Goal: Information Seeking & Learning: Learn about a topic

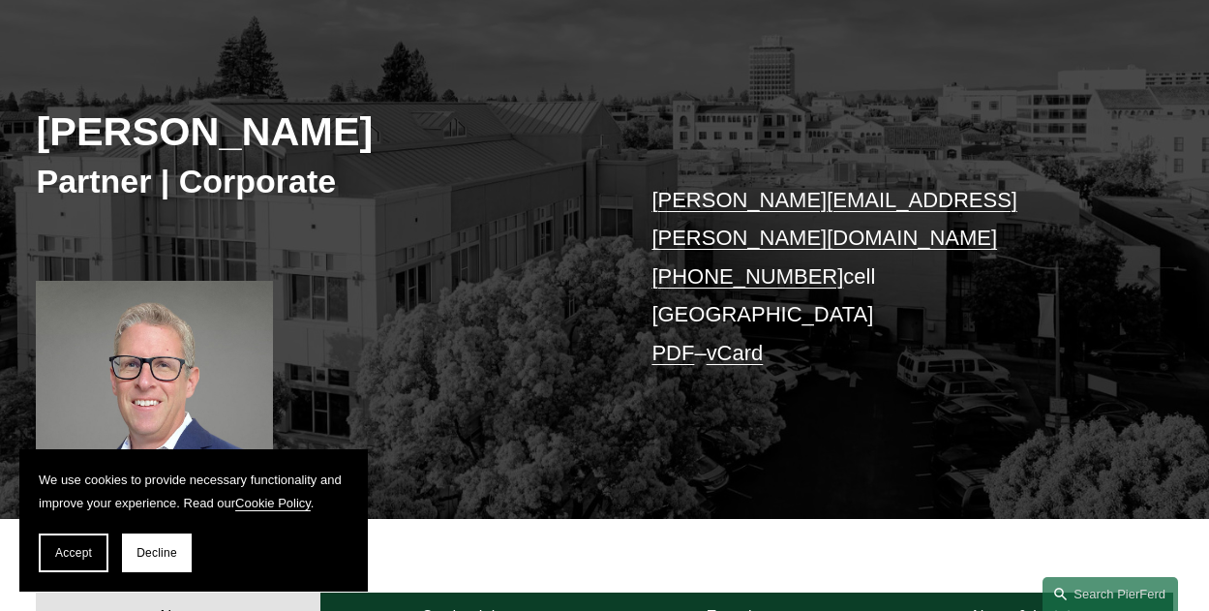
scroll to position [290, 0]
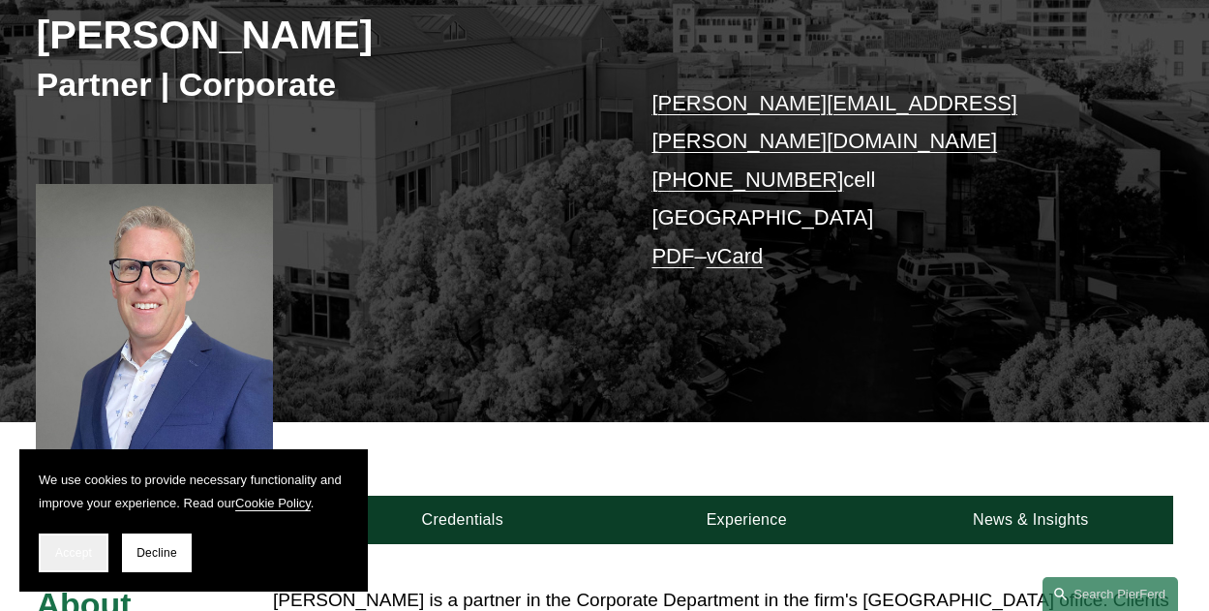
click at [65, 548] on span "Accept" at bounding box center [73, 553] width 37 height 14
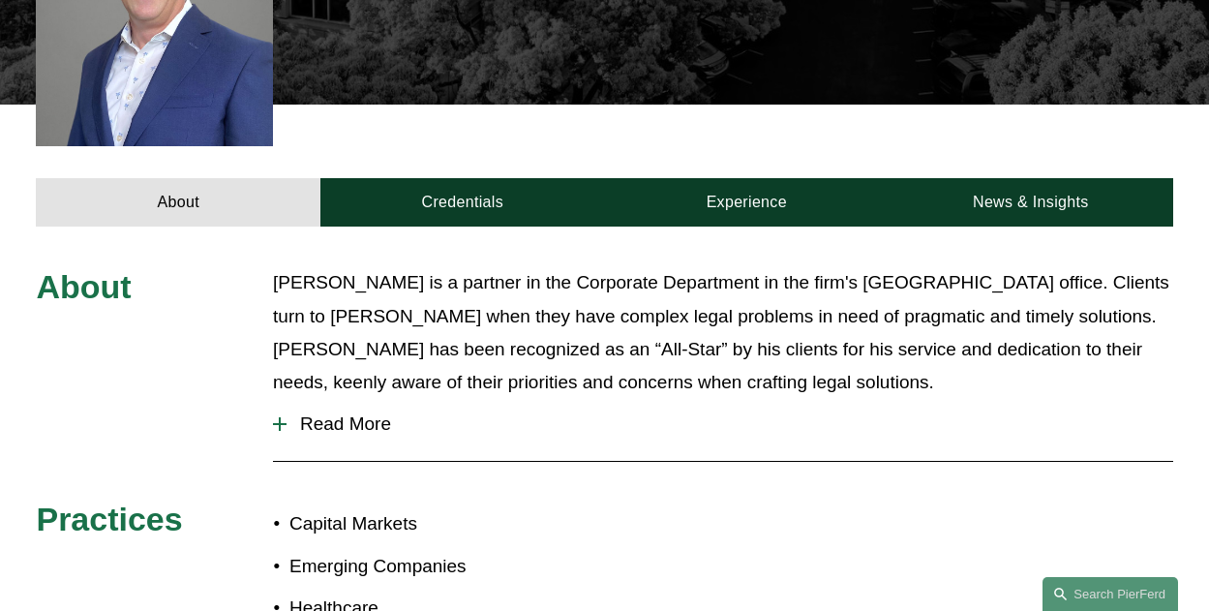
scroll to position [581, 0]
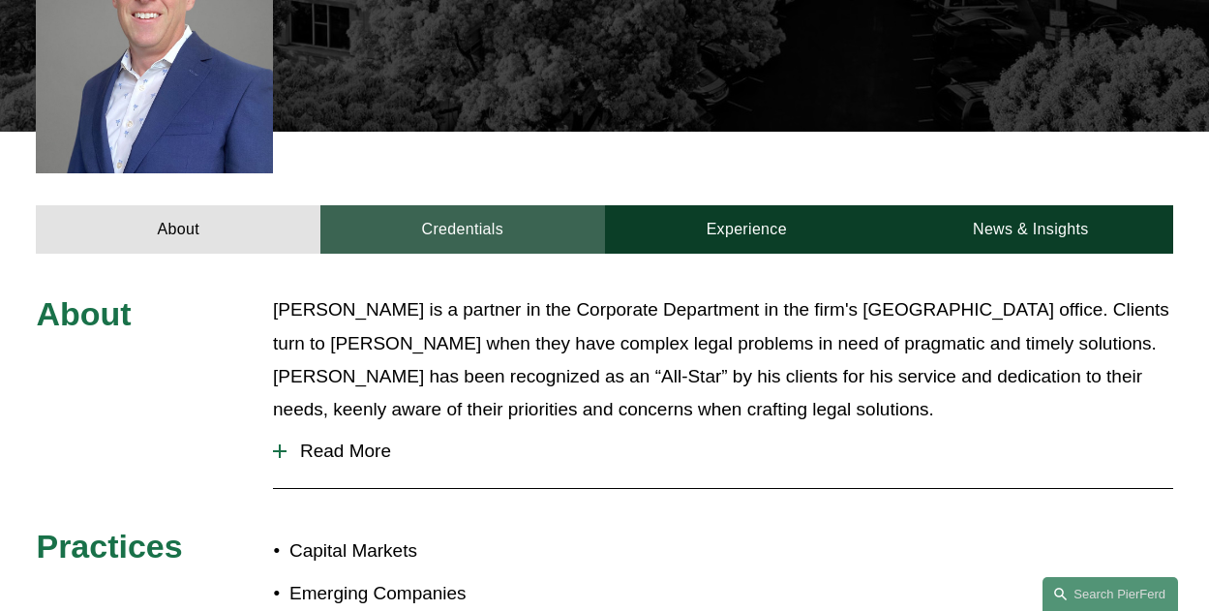
click at [488, 205] on link "Credentials" at bounding box center [462, 229] width 285 height 48
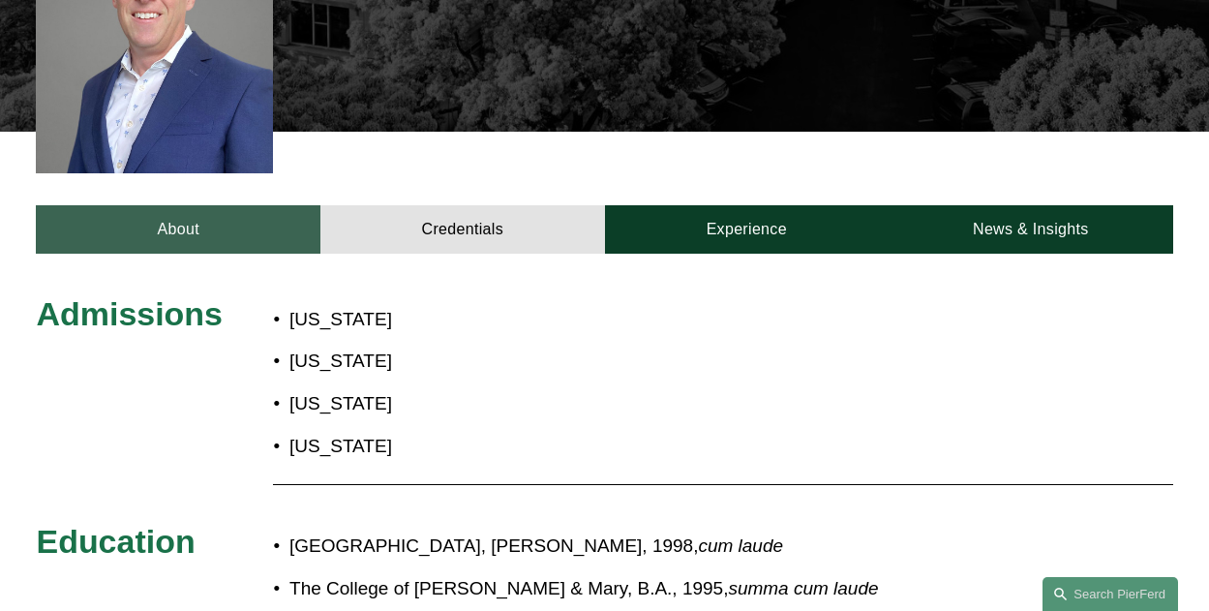
click at [179, 205] on link "About" at bounding box center [178, 229] width 285 height 48
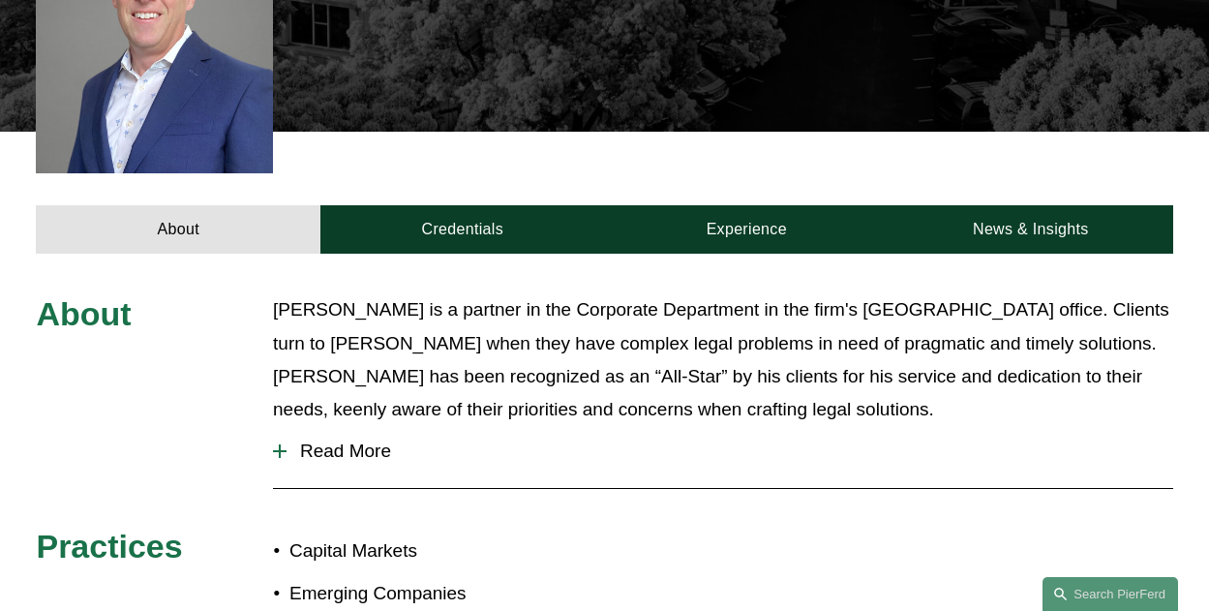
click at [341, 440] on span "Read More" at bounding box center [728, 450] width 885 height 21
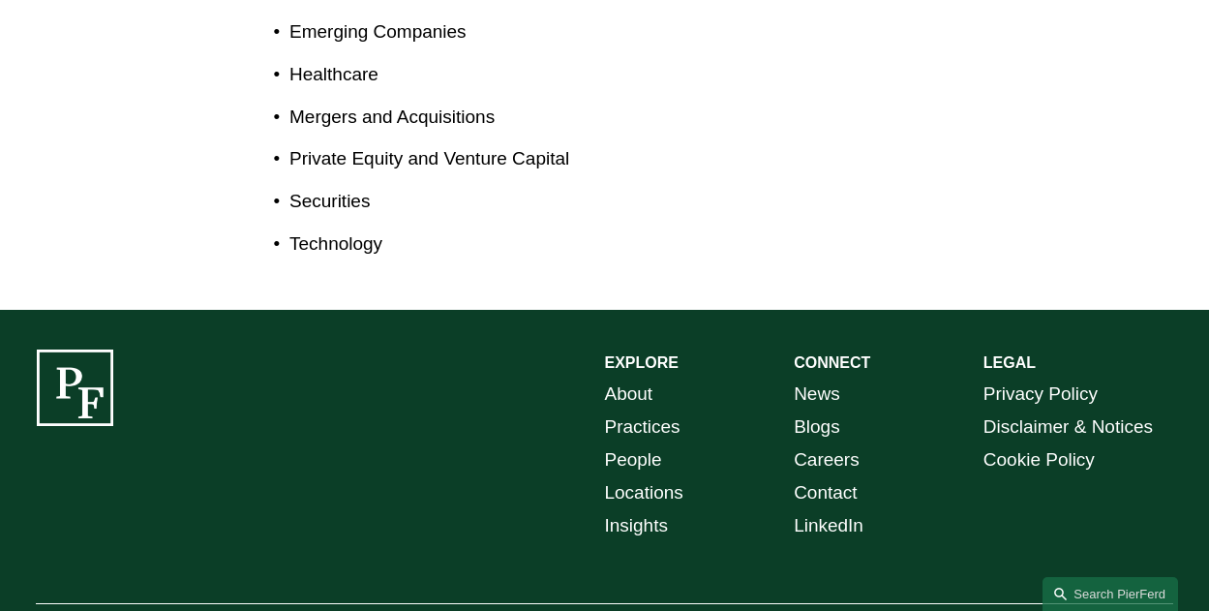
scroll to position [1452, 0]
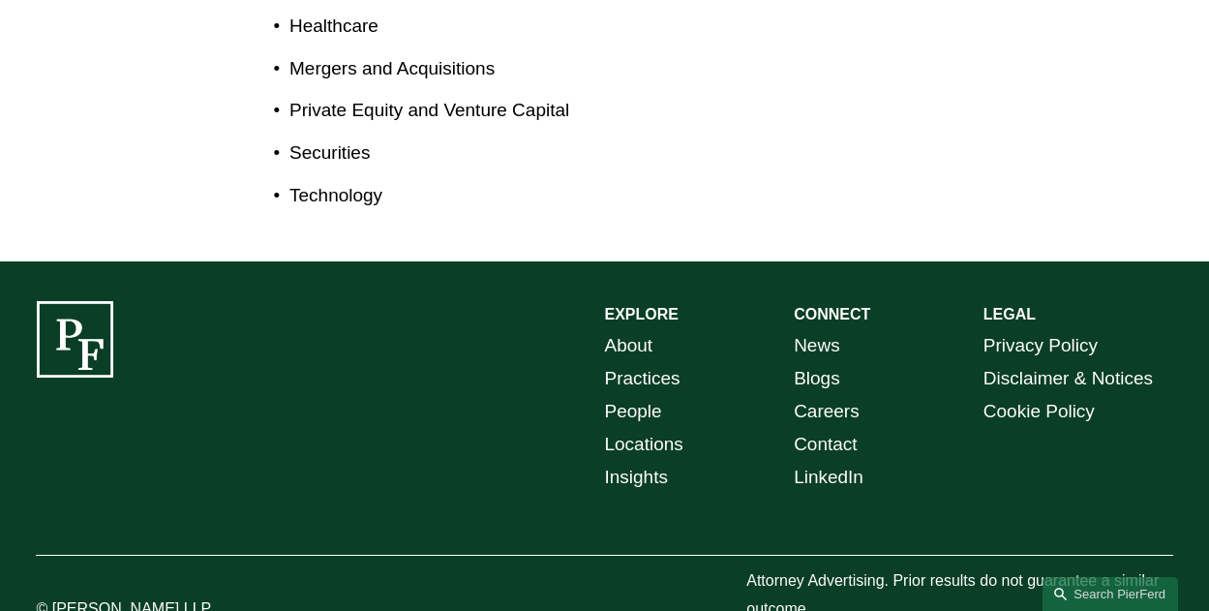
click at [653, 428] on link "Locations" at bounding box center [644, 444] width 78 height 33
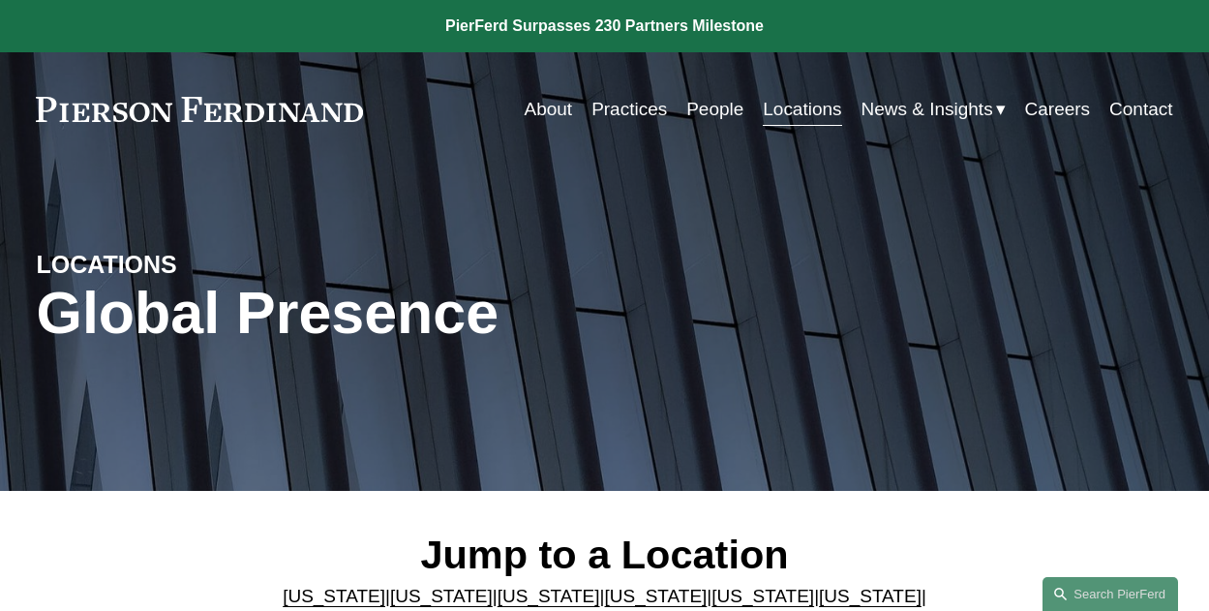
click at [535, 114] on link "About" at bounding box center [549, 109] width 48 height 37
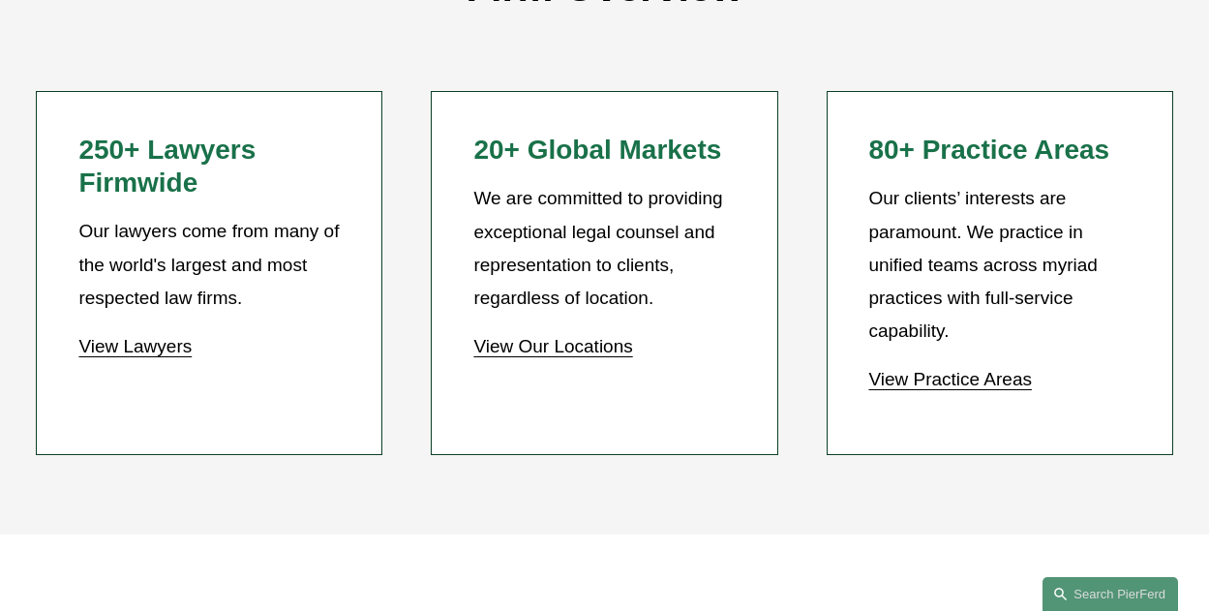
scroll to position [1645, 0]
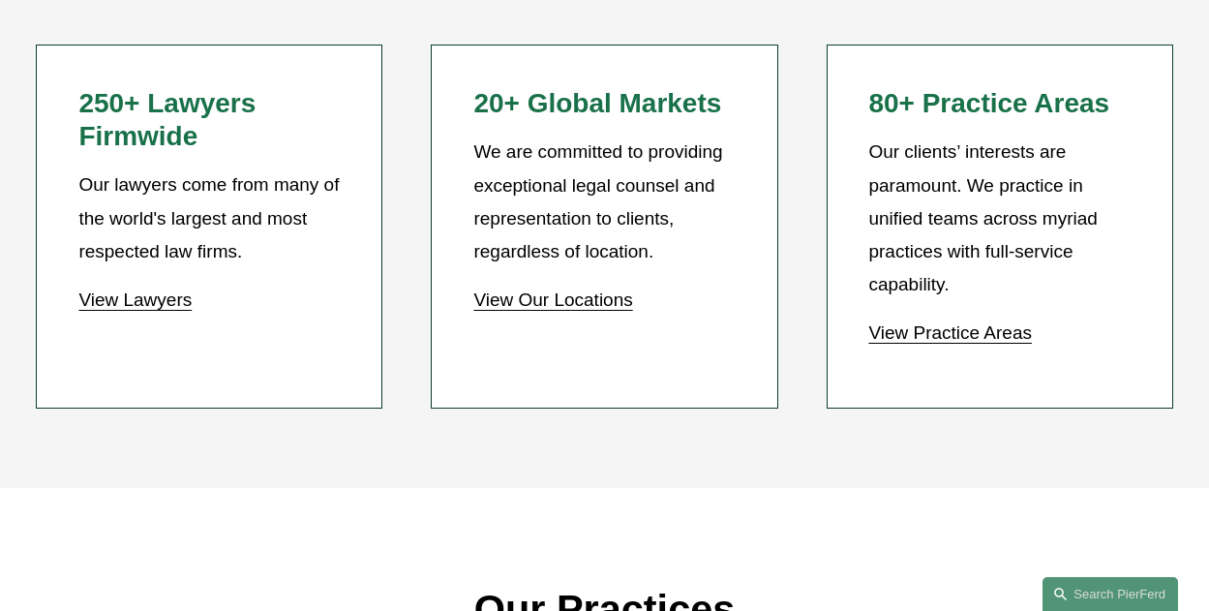
click at [508, 310] on link "View Our Locations" at bounding box center [552, 299] width 159 height 20
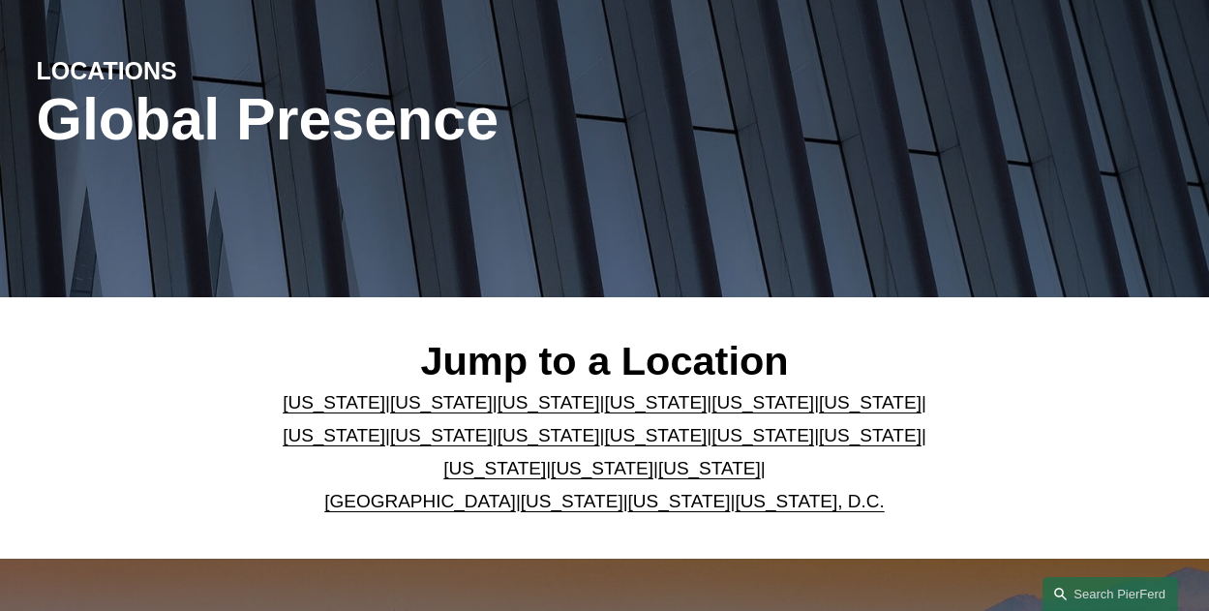
scroll to position [290, 0]
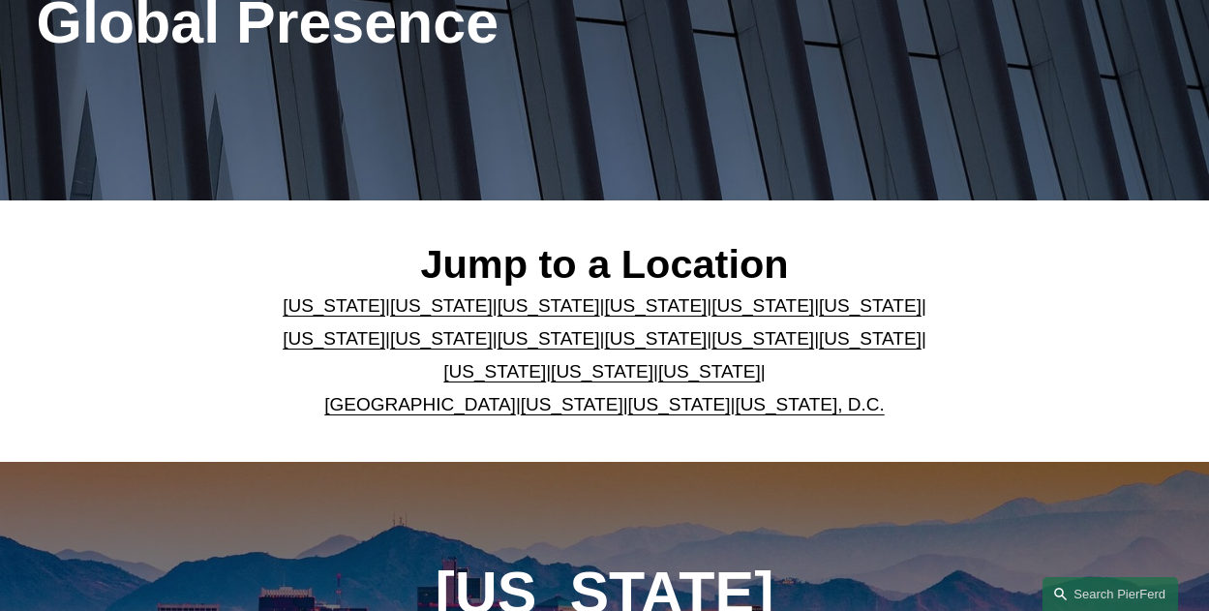
click at [658, 378] on link "[US_STATE]" at bounding box center [709, 371] width 103 height 20
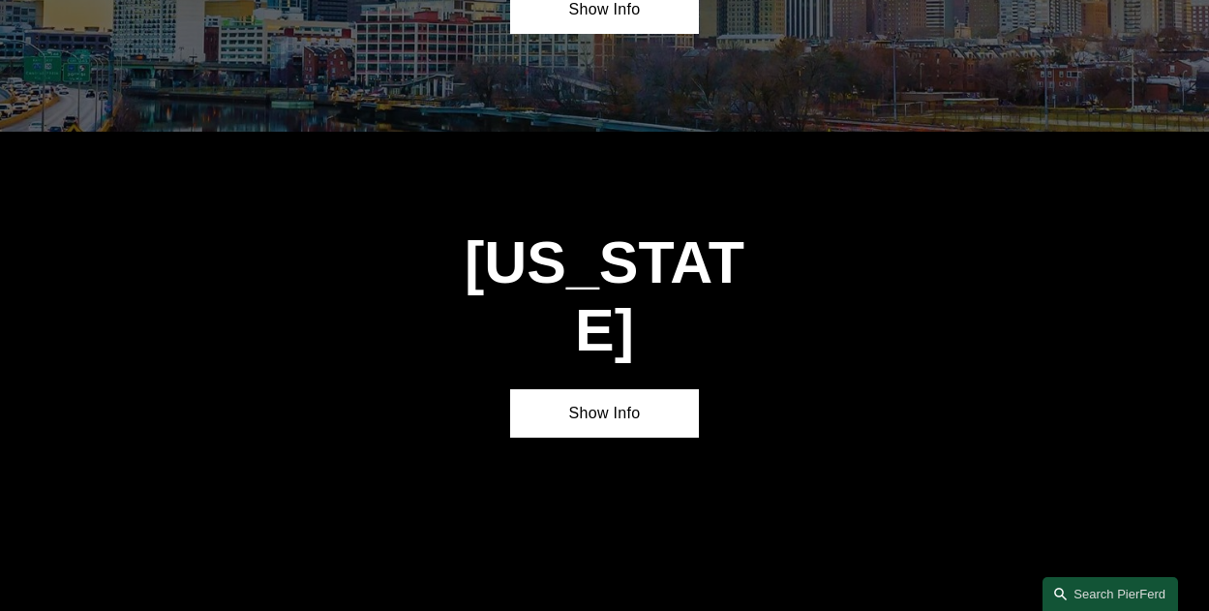
scroll to position [5600, 0]
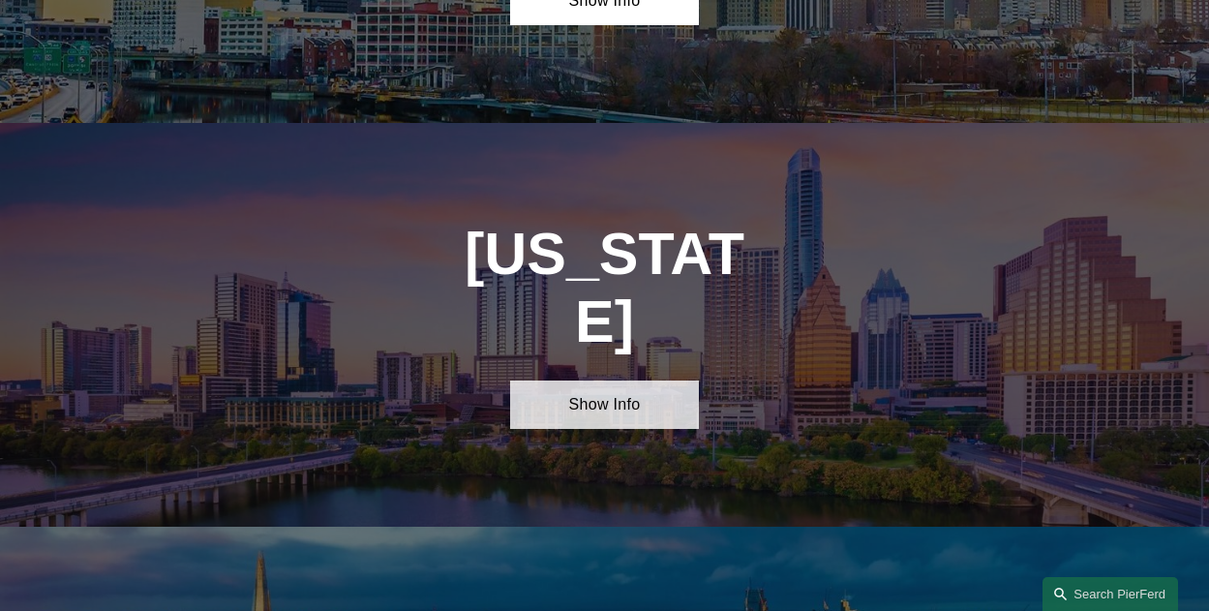
click at [645, 380] on link "Show Info" at bounding box center [605, 404] width 190 height 48
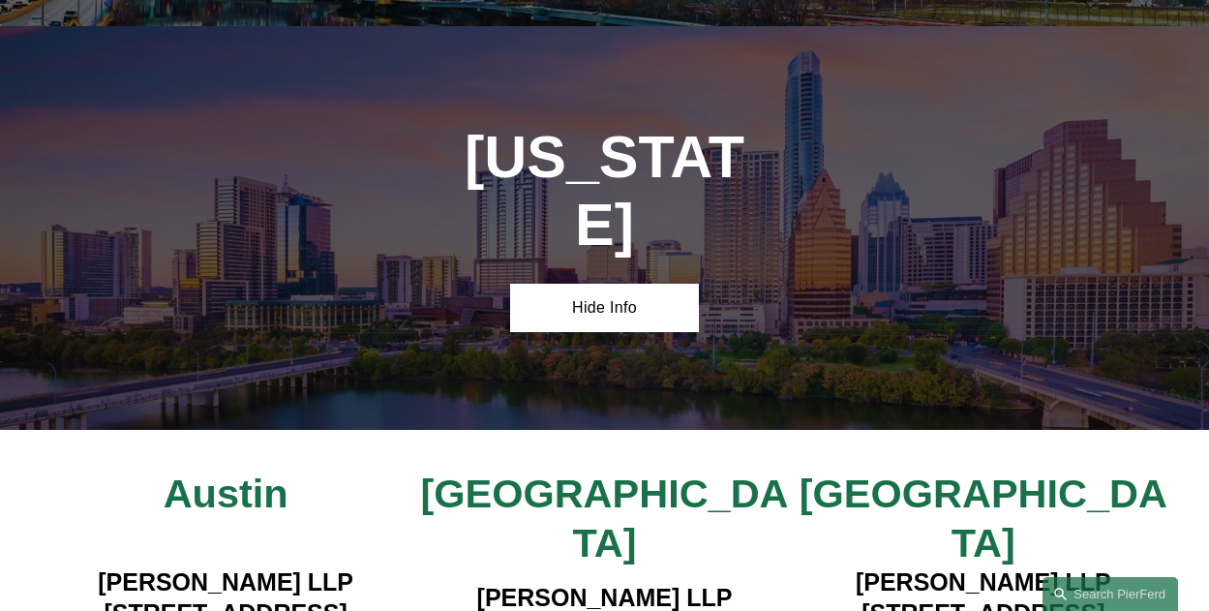
scroll to position [5794, 0]
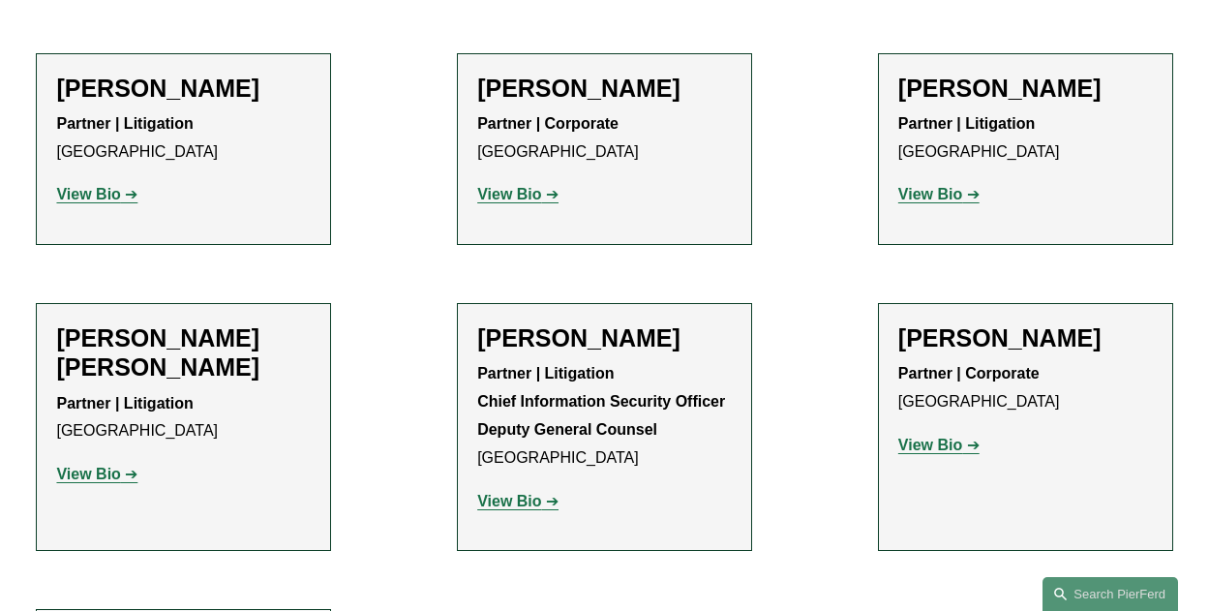
scroll to position [968, 0]
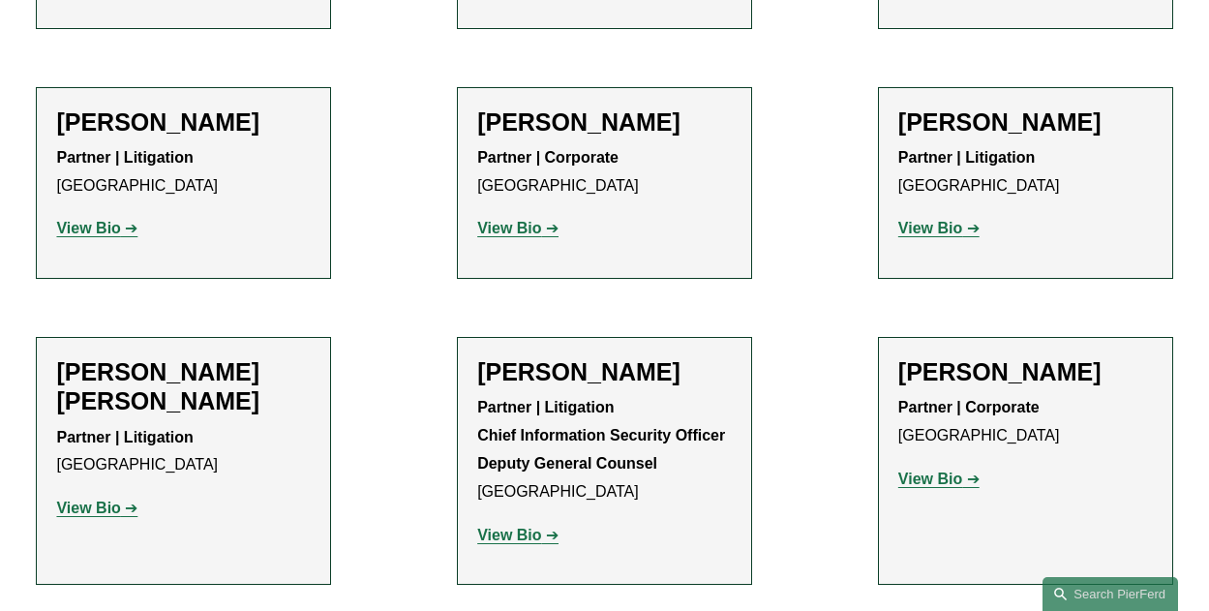
click at [528, 215] on p "View Bio" at bounding box center [604, 229] width 255 height 28
click at [516, 220] on strong "View Bio" at bounding box center [509, 228] width 64 height 16
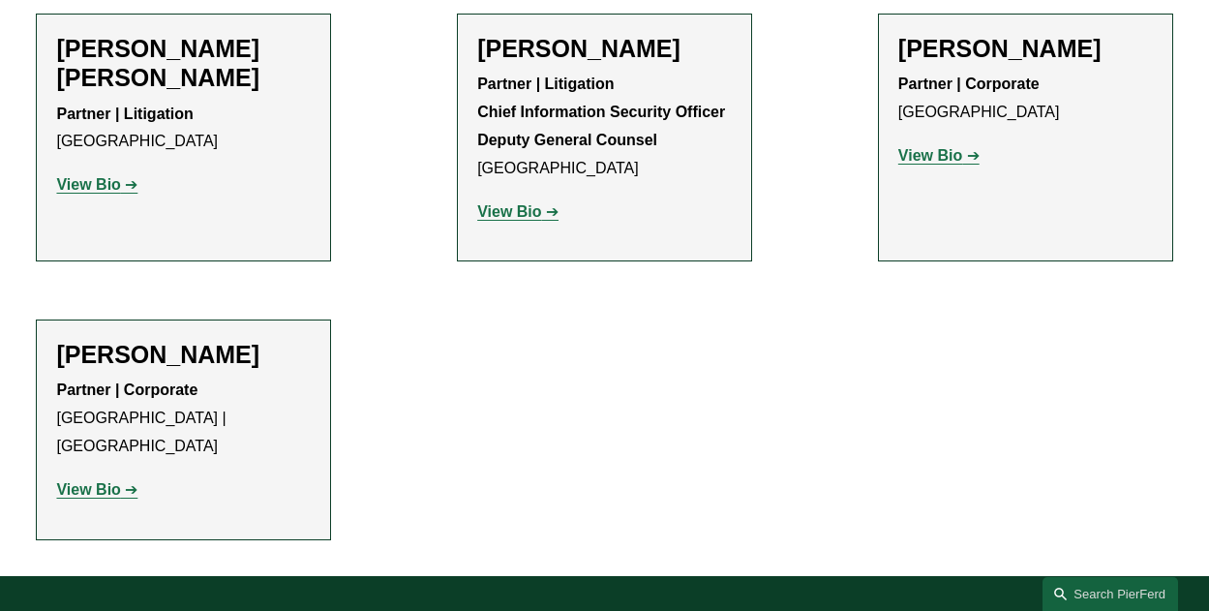
scroll to position [1258, 0]
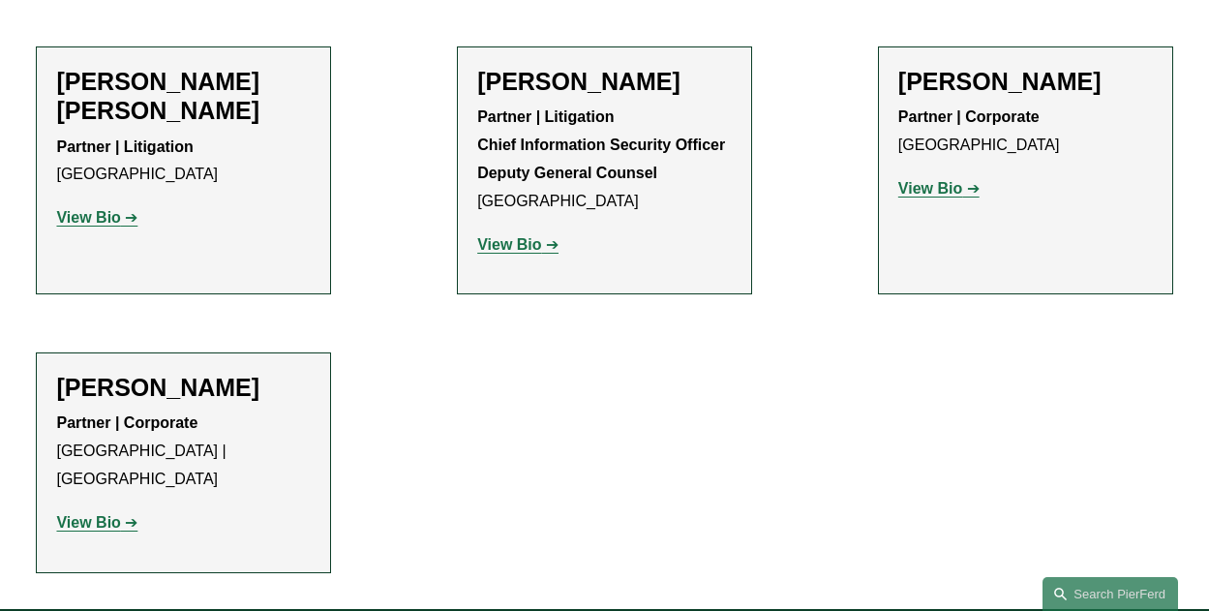
click at [938, 180] on strong "View Bio" at bounding box center [930, 188] width 64 height 16
click at [127, 514] on link "View Bio" at bounding box center [96, 522] width 81 height 16
click at [941, 180] on strong "View Bio" at bounding box center [930, 188] width 64 height 16
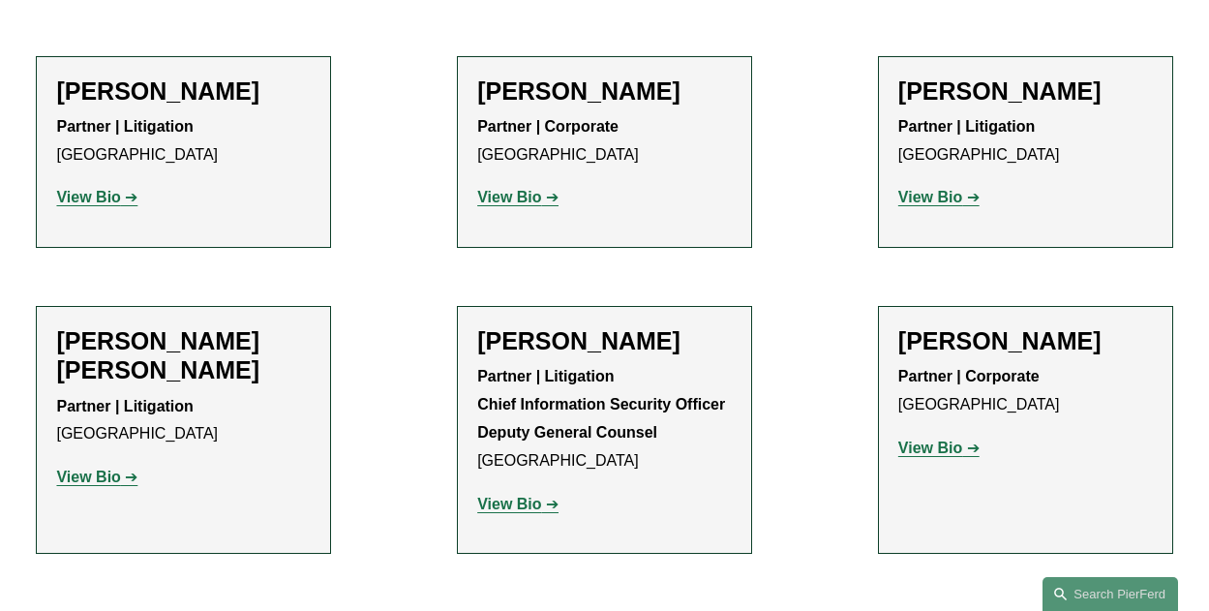
scroll to position [968, 0]
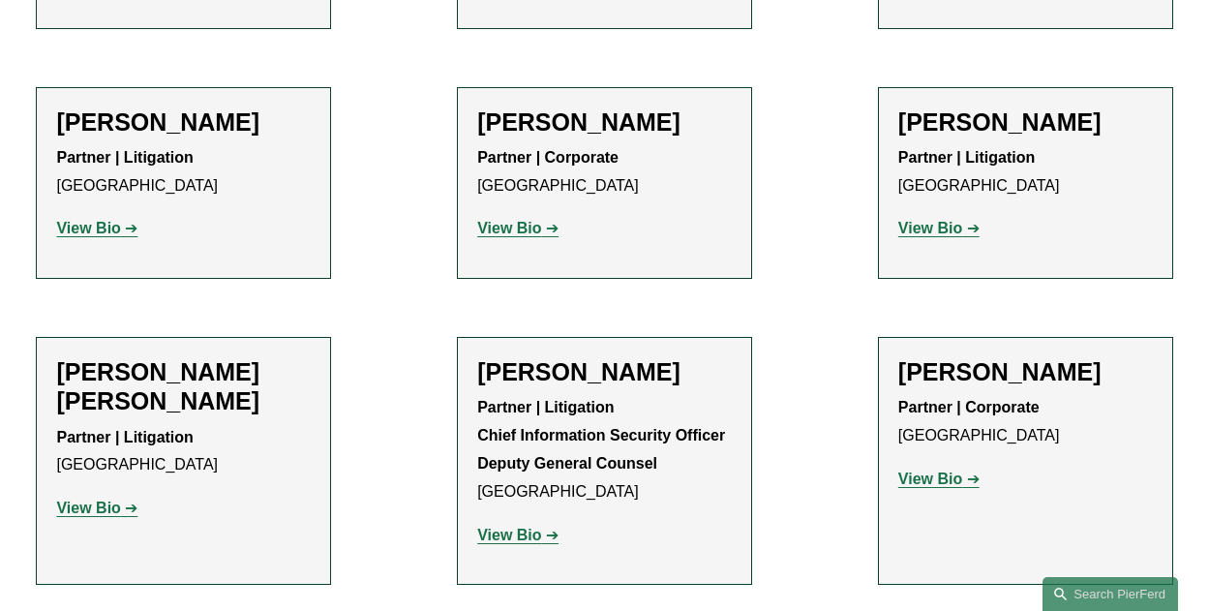
click at [497, 220] on strong "View Bio" at bounding box center [509, 228] width 64 height 16
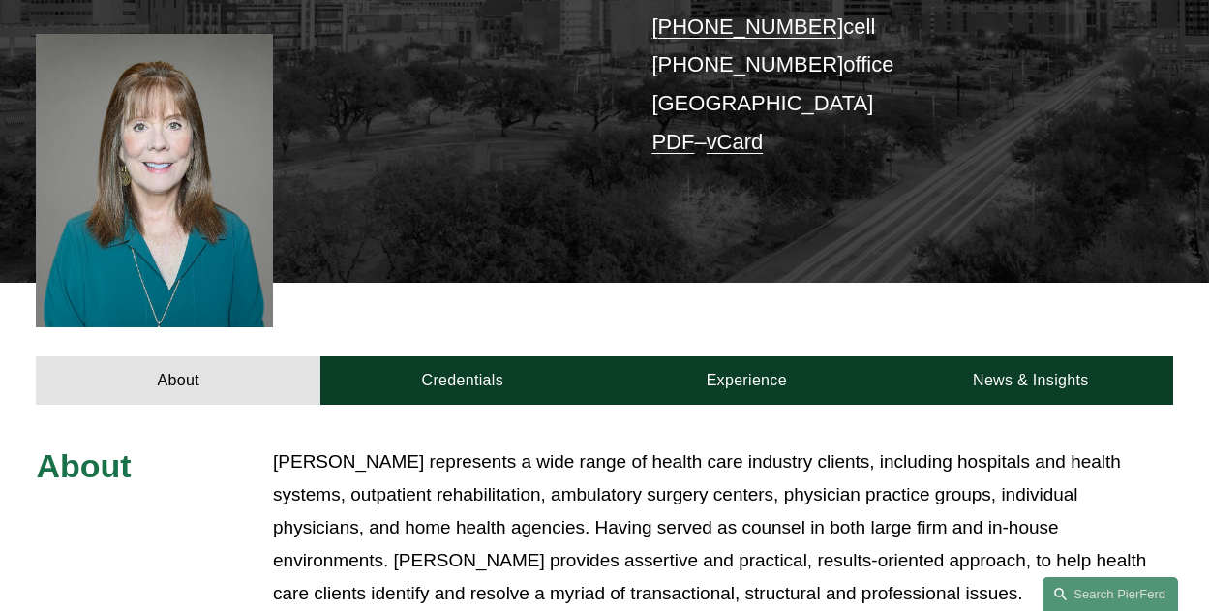
scroll to position [484, 0]
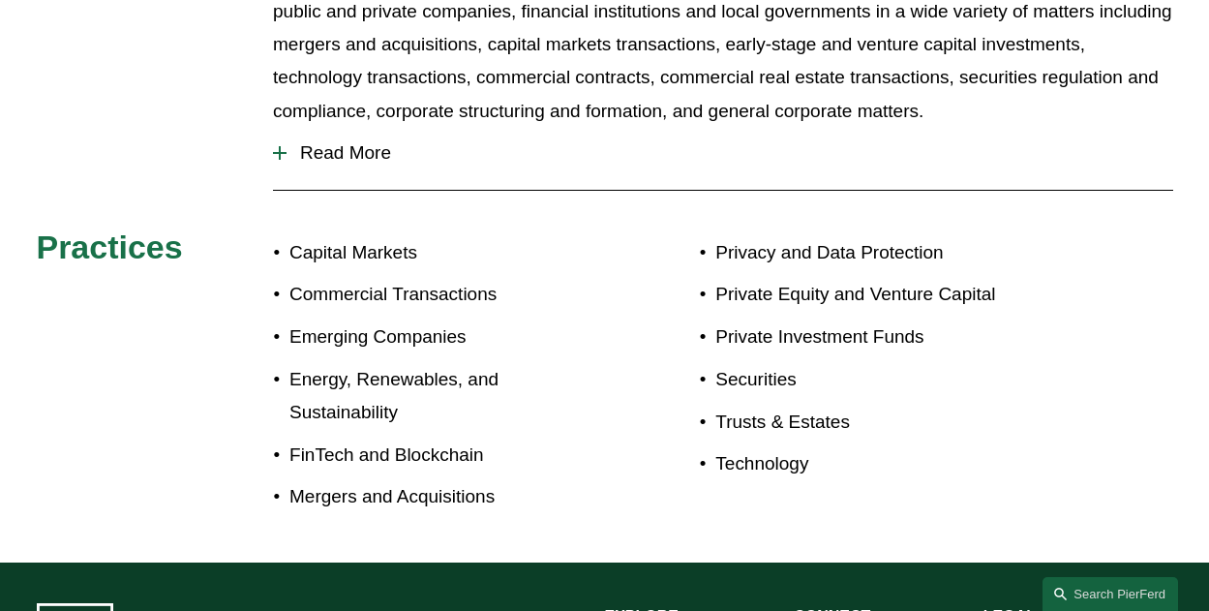
scroll to position [871, 0]
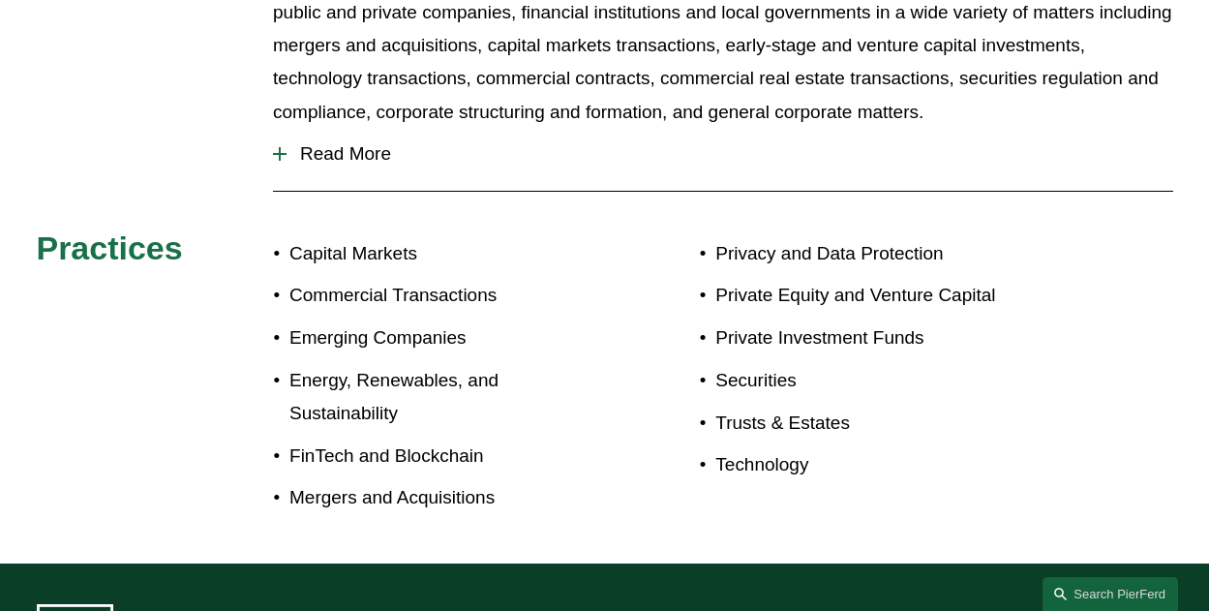
click at [351, 143] on span "Read More" at bounding box center [728, 153] width 885 height 21
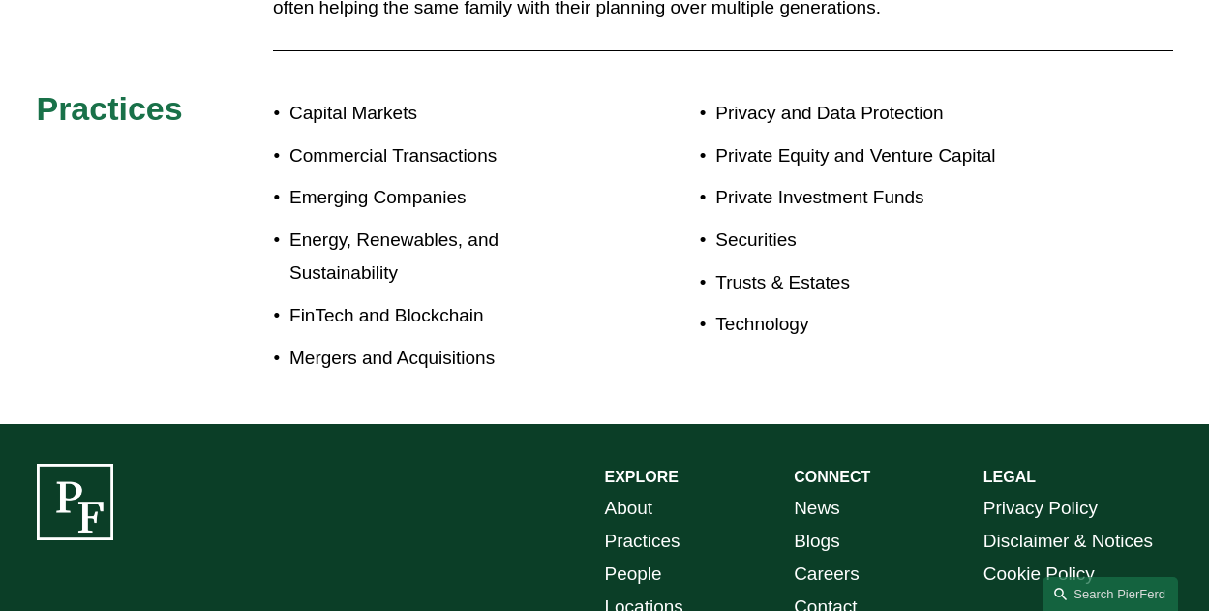
scroll to position [1355, 0]
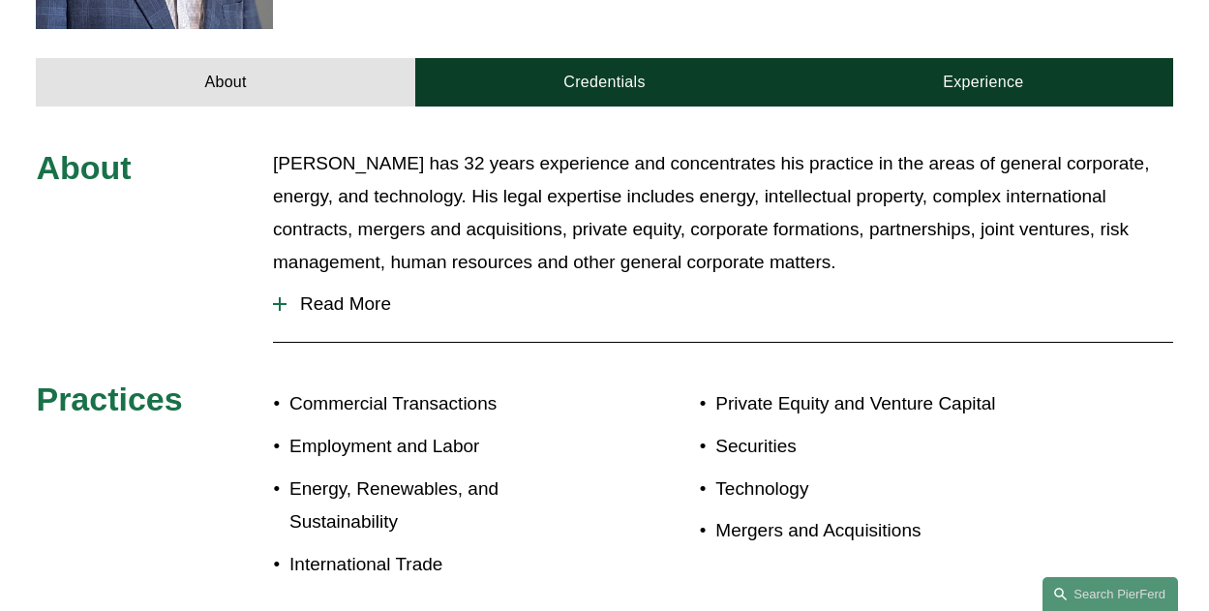
scroll to position [774, 0]
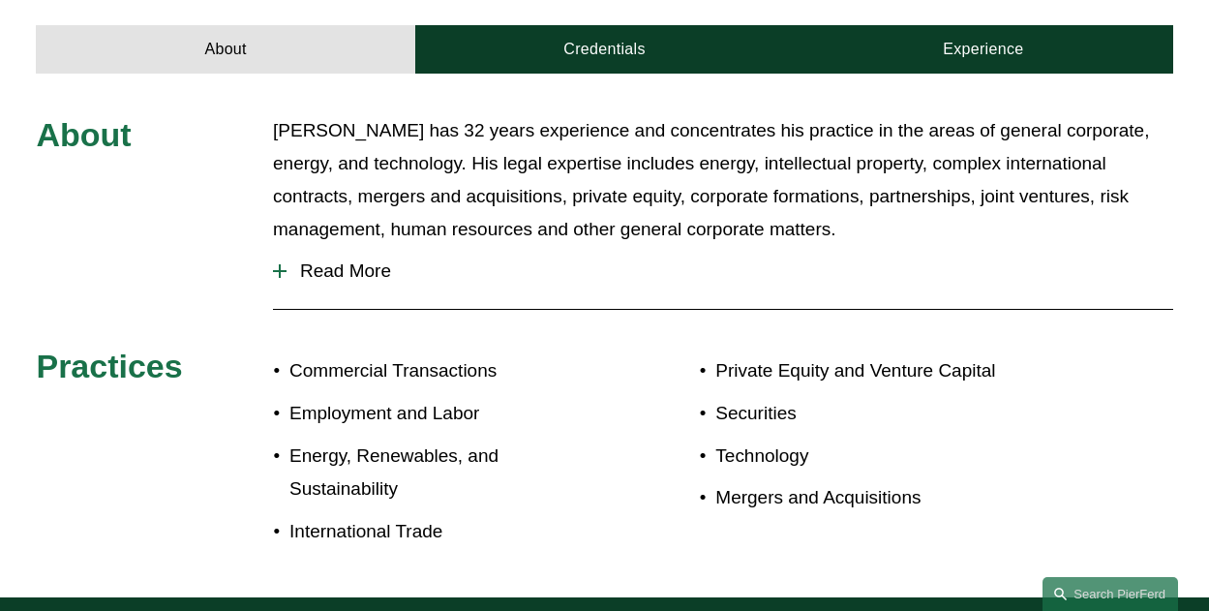
click at [278, 270] on div at bounding box center [280, 271] width 14 height 2
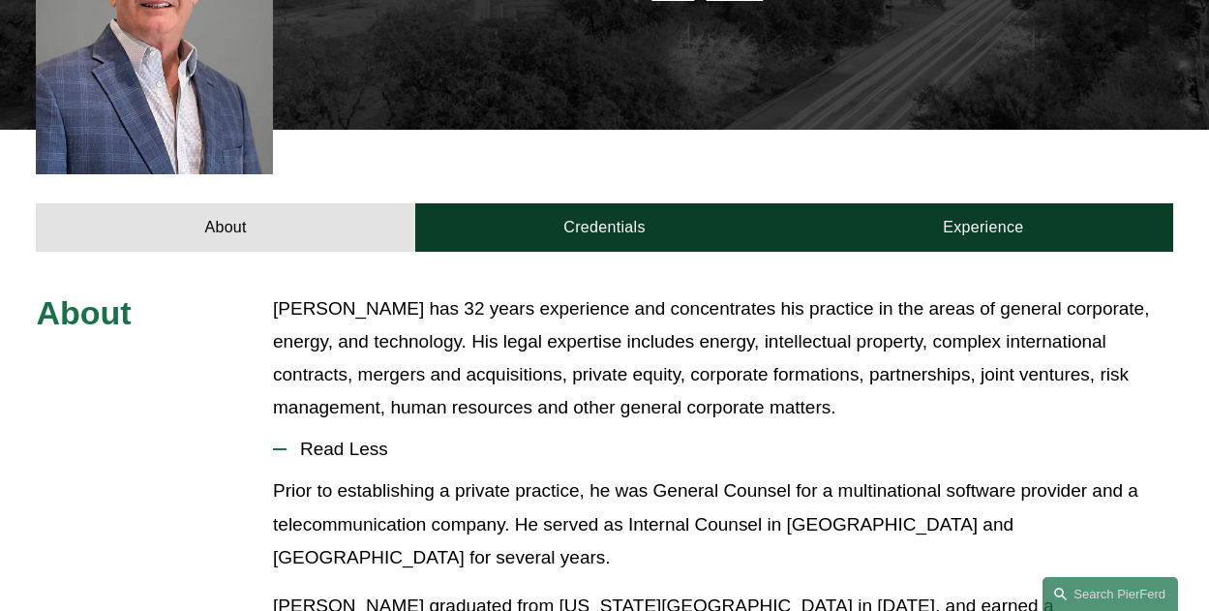
scroll to position [581, 0]
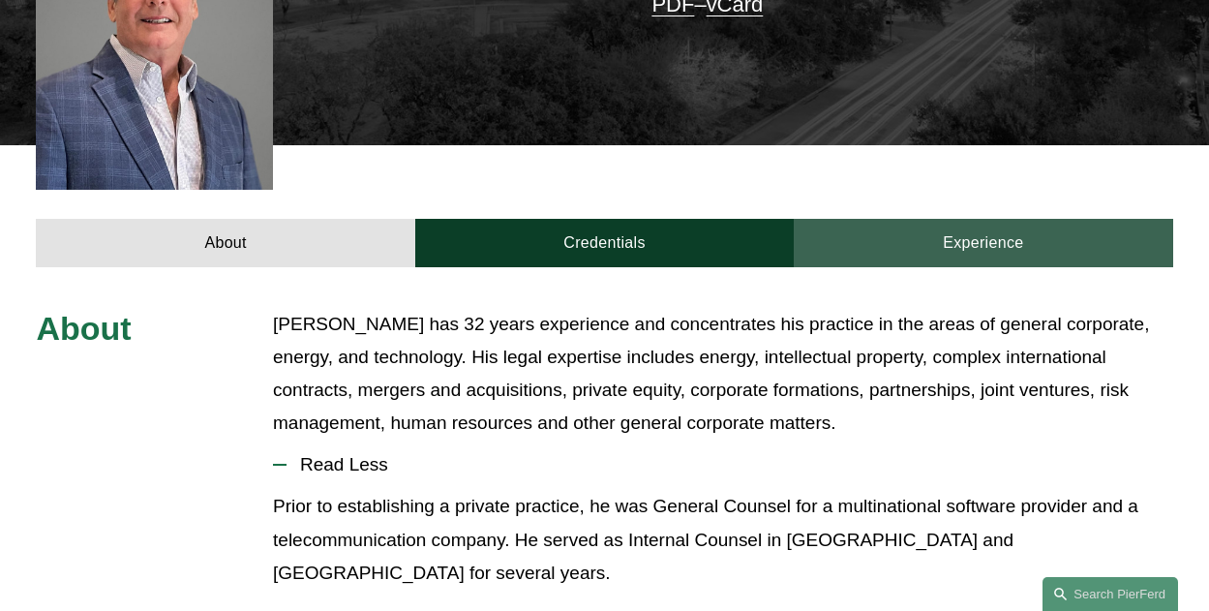
click at [969, 219] on link "Experience" at bounding box center [983, 243] width 378 height 48
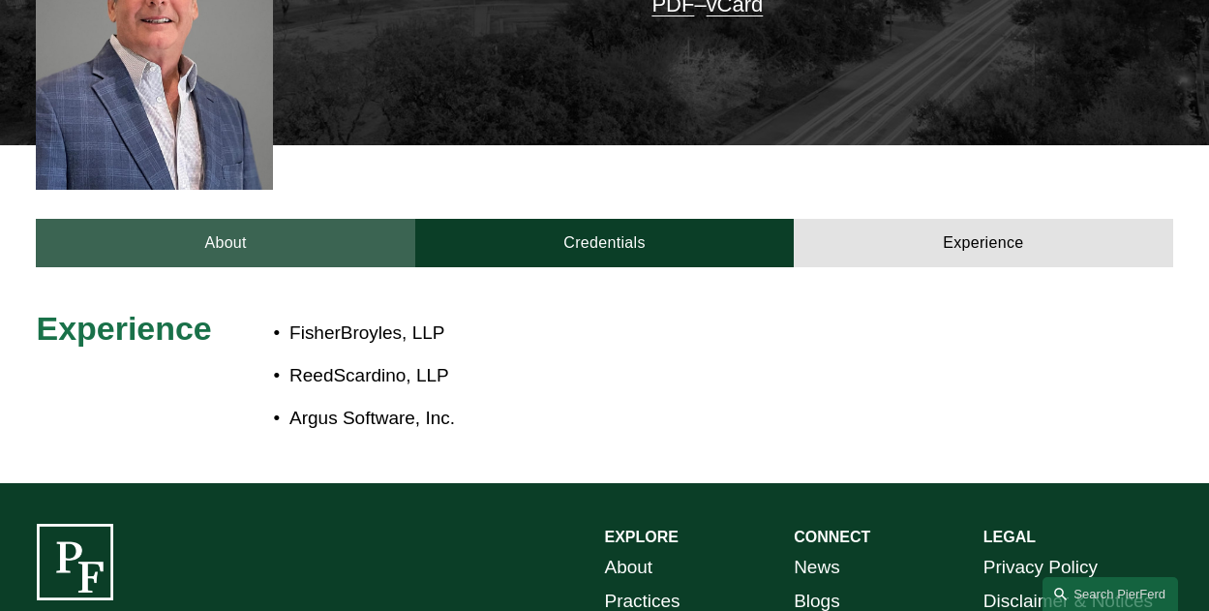
click at [232, 219] on link "About" at bounding box center [225, 243] width 378 height 48
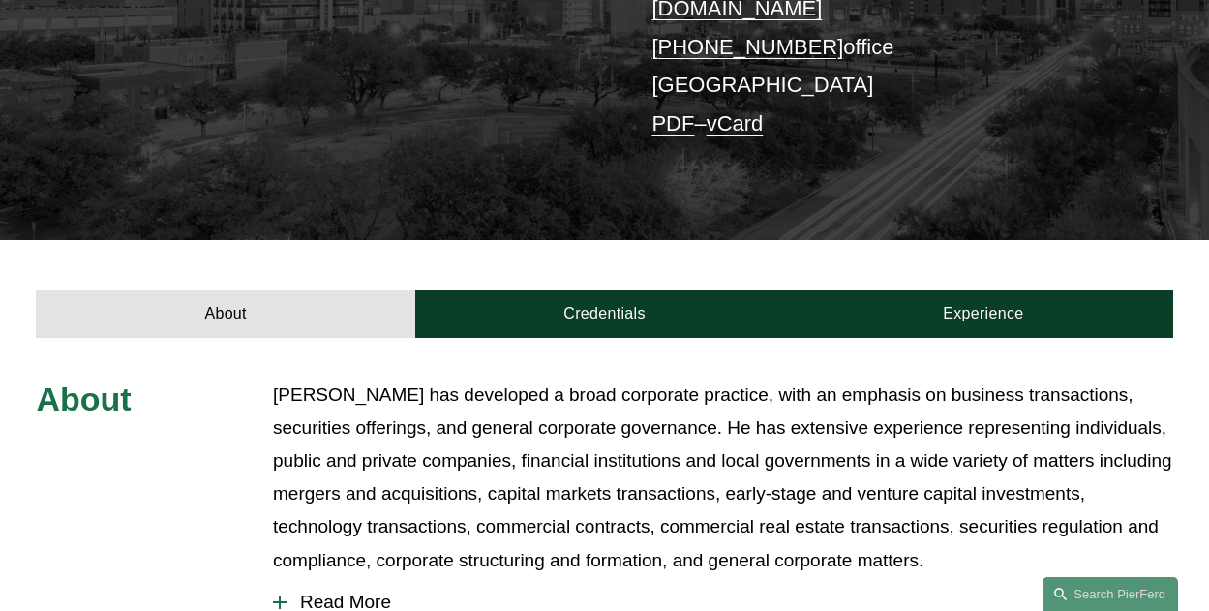
scroll to position [484, 0]
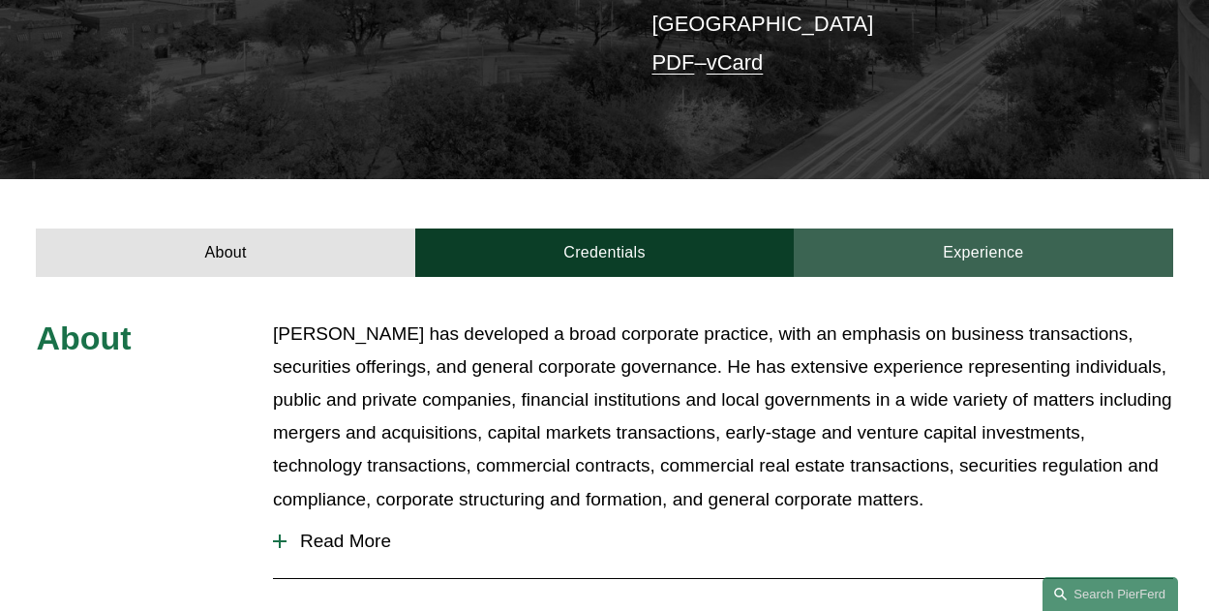
click at [1006, 228] on link "Experience" at bounding box center [983, 252] width 378 height 48
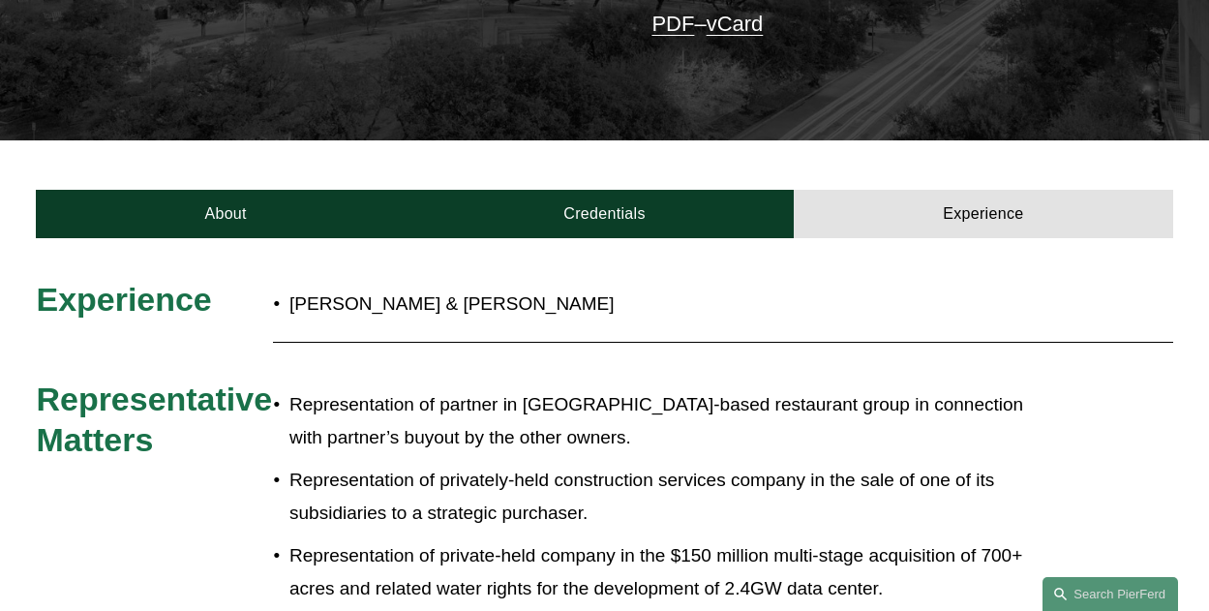
scroll to position [581, 0]
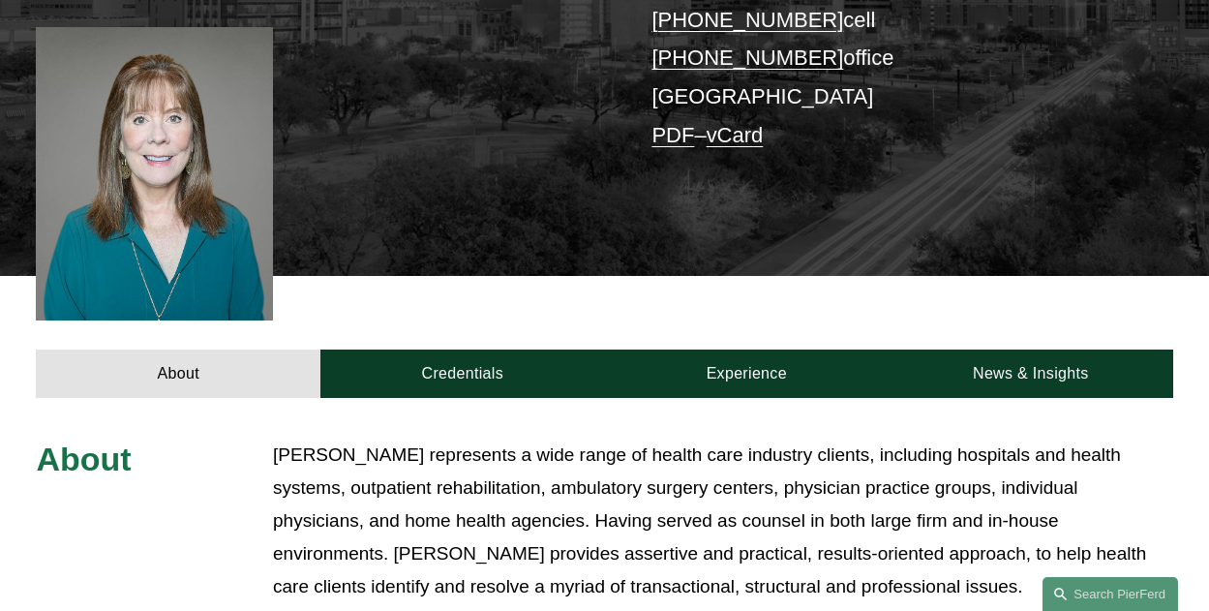
scroll to position [484, 0]
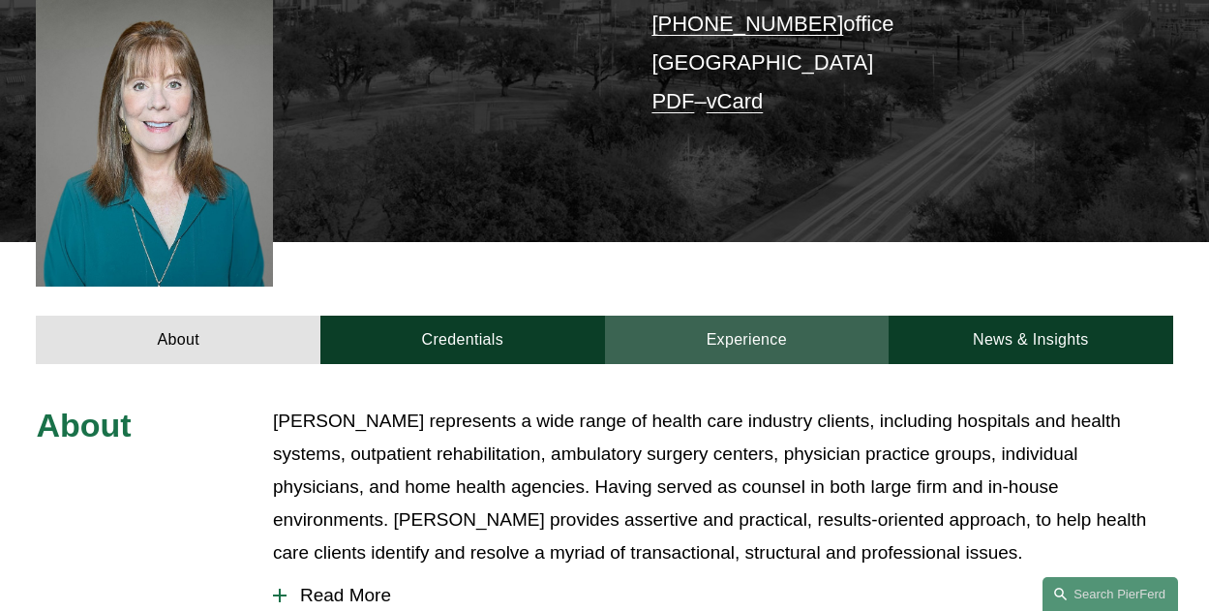
click at [745, 315] on link "Experience" at bounding box center [747, 339] width 285 height 48
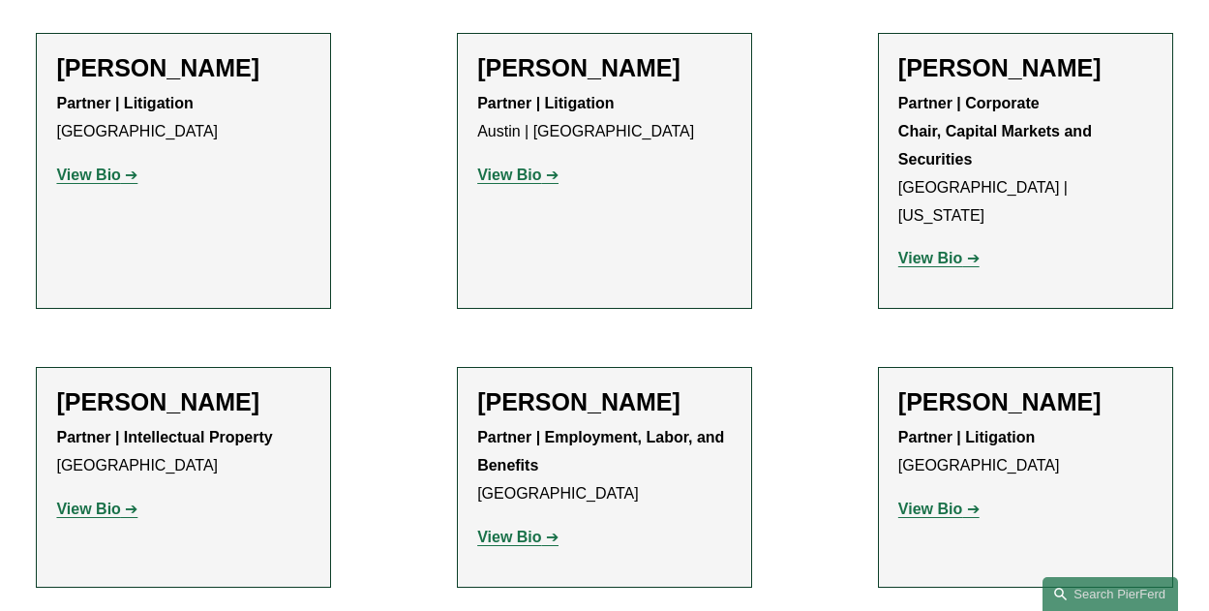
scroll to position [774, 0]
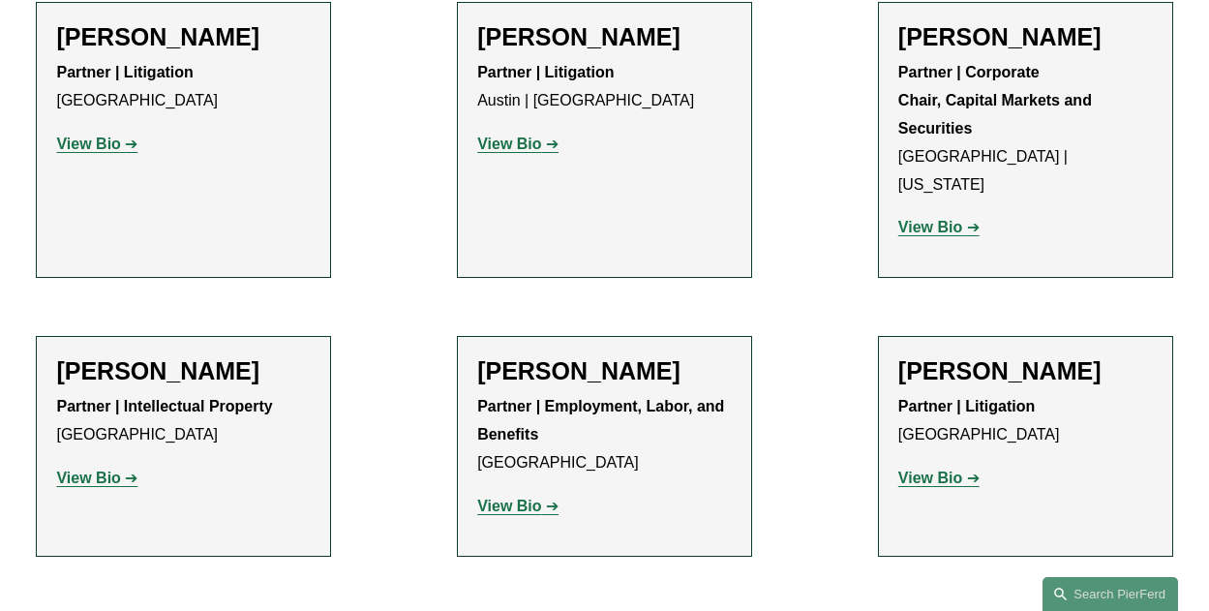
click at [925, 219] on strong "View Bio" at bounding box center [930, 227] width 64 height 16
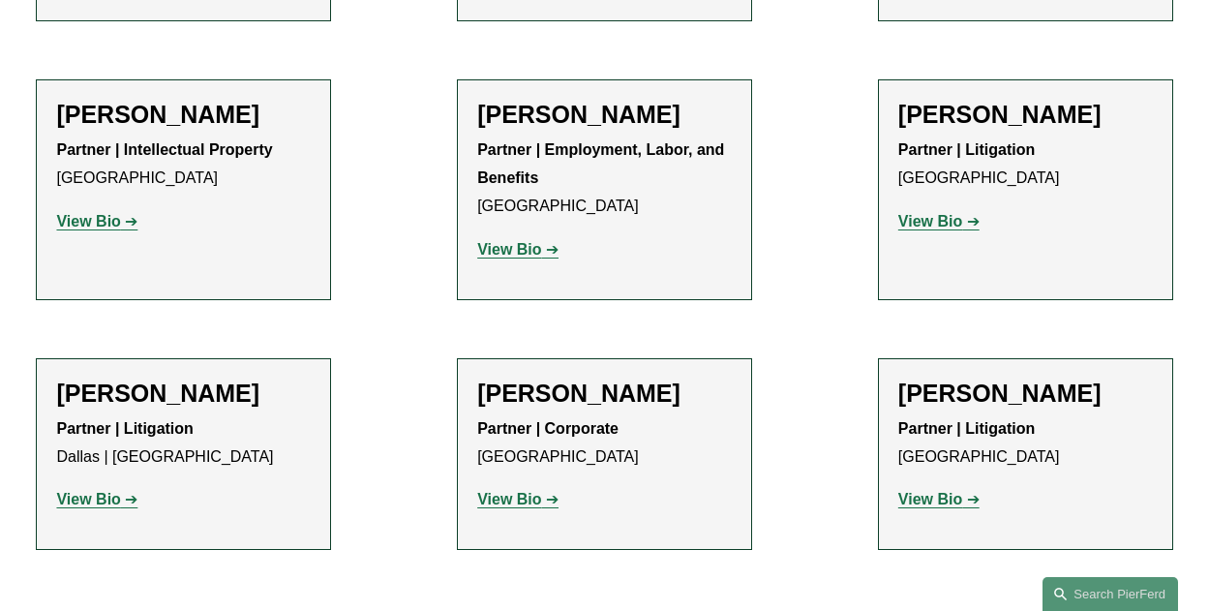
scroll to position [1065, 0]
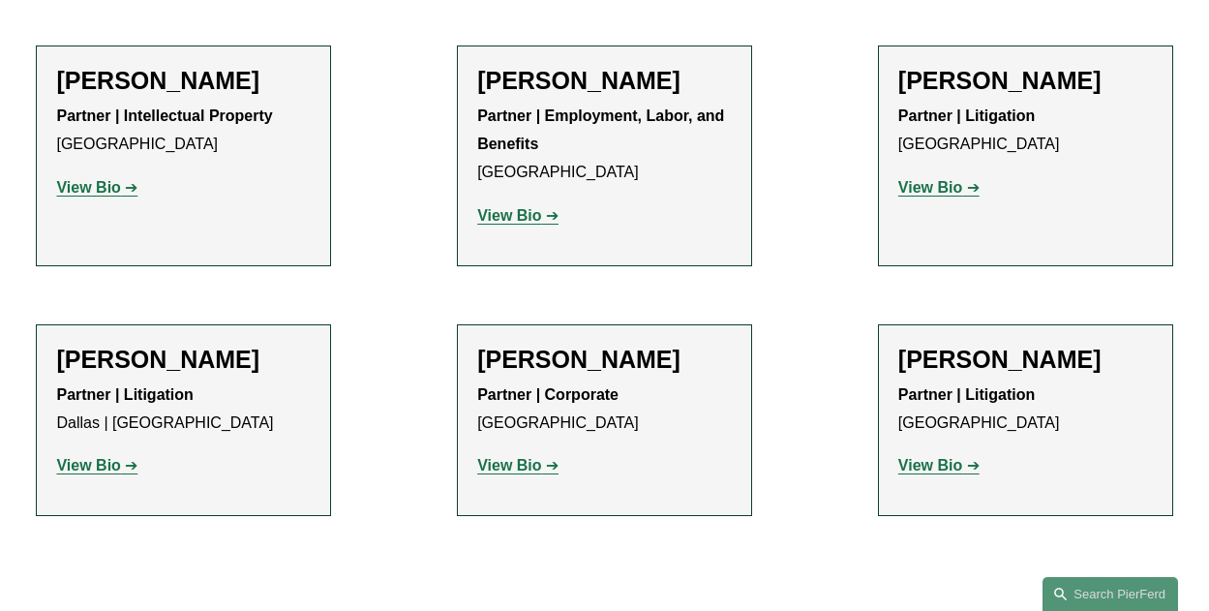
click at [536, 457] on strong "View Bio" at bounding box center [509, 465] width 64 height 16
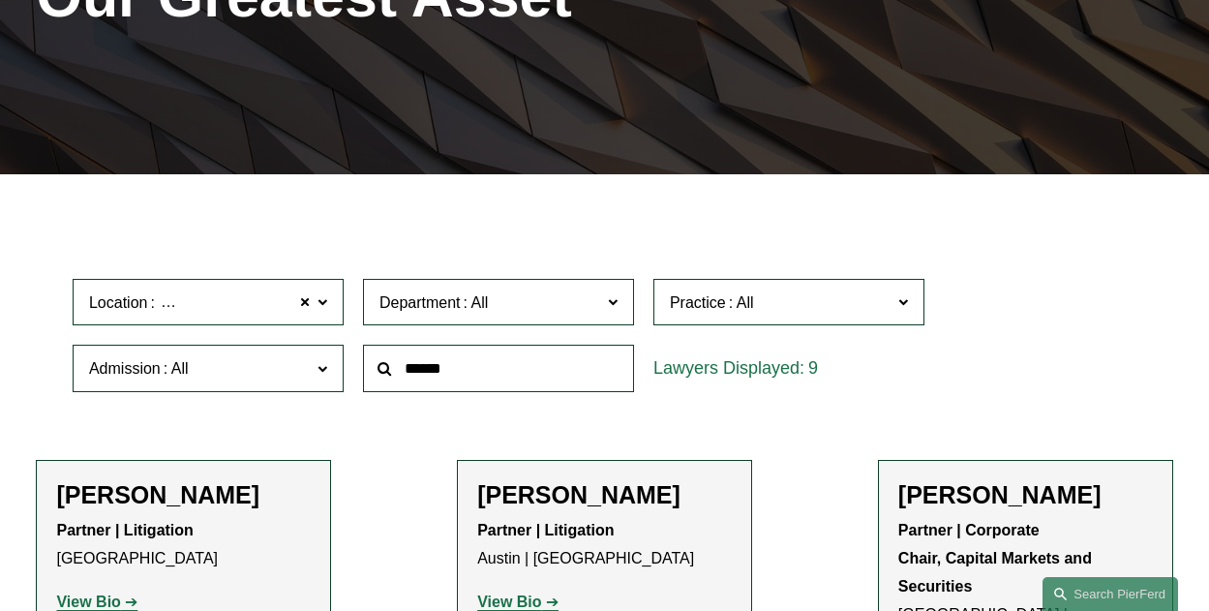
scroll to position [484, 0]
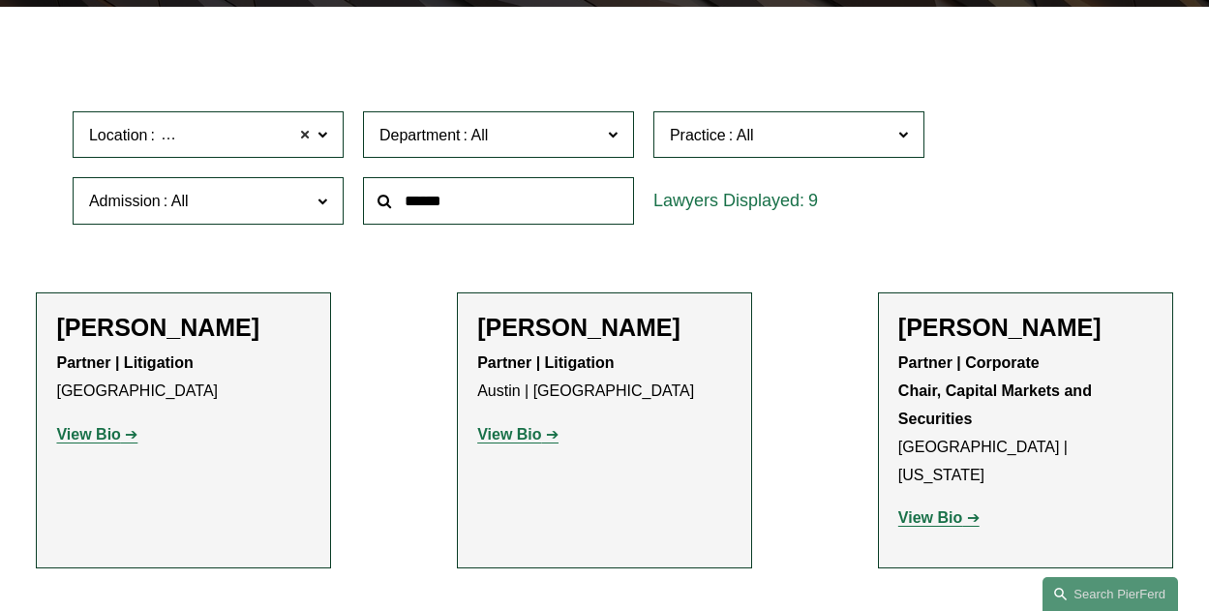
click at [305, 142] on span at bounding box center [305, 134] width 12 height 25
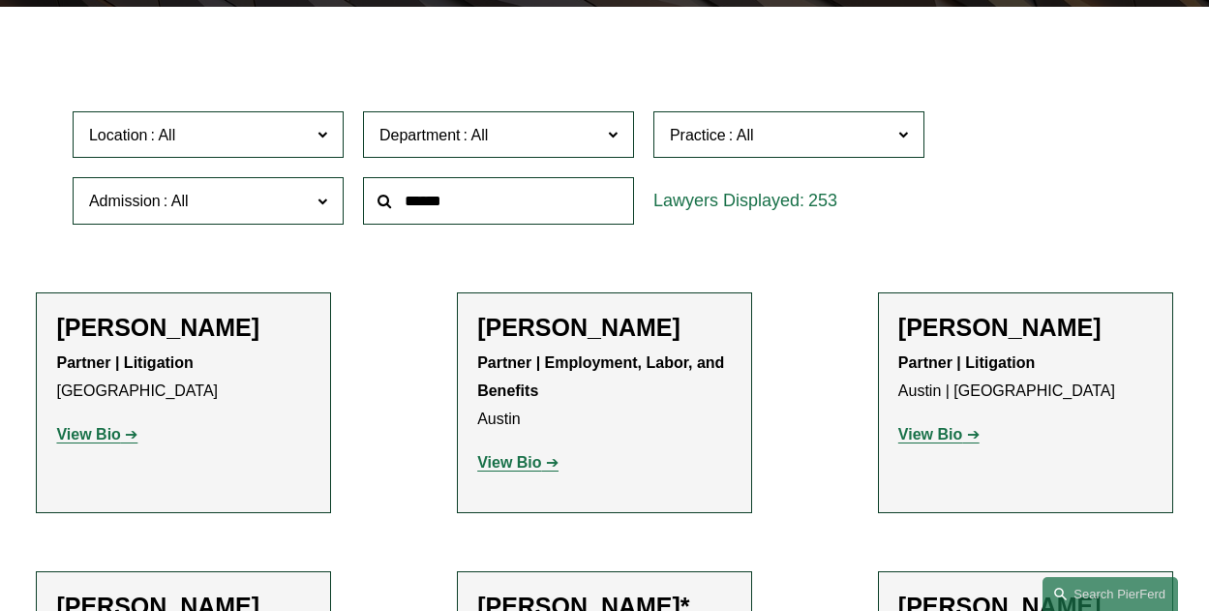
click at [315, 139] on label "Location" at bounding box center [208, 134] width 271 height 47
click at [0, 0] on link "Austin" at bounding box center [0, 0] width 0 height 0
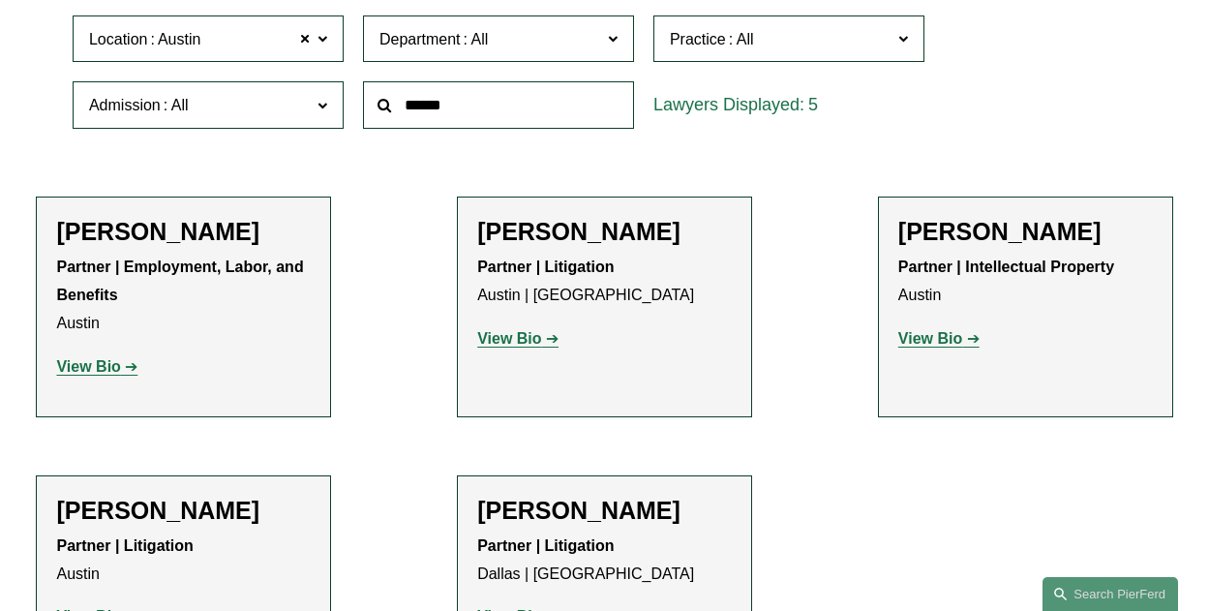
scroll to position [386, 0]
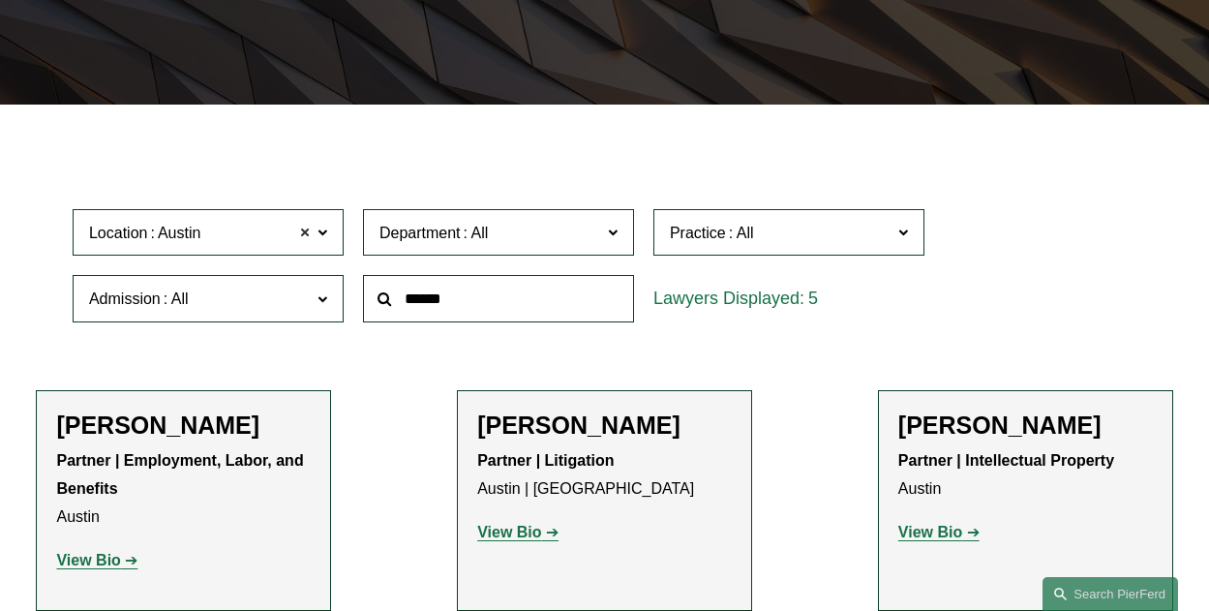
click at [301, 245] on span at bounding box center [305, 232] width 12 height 25
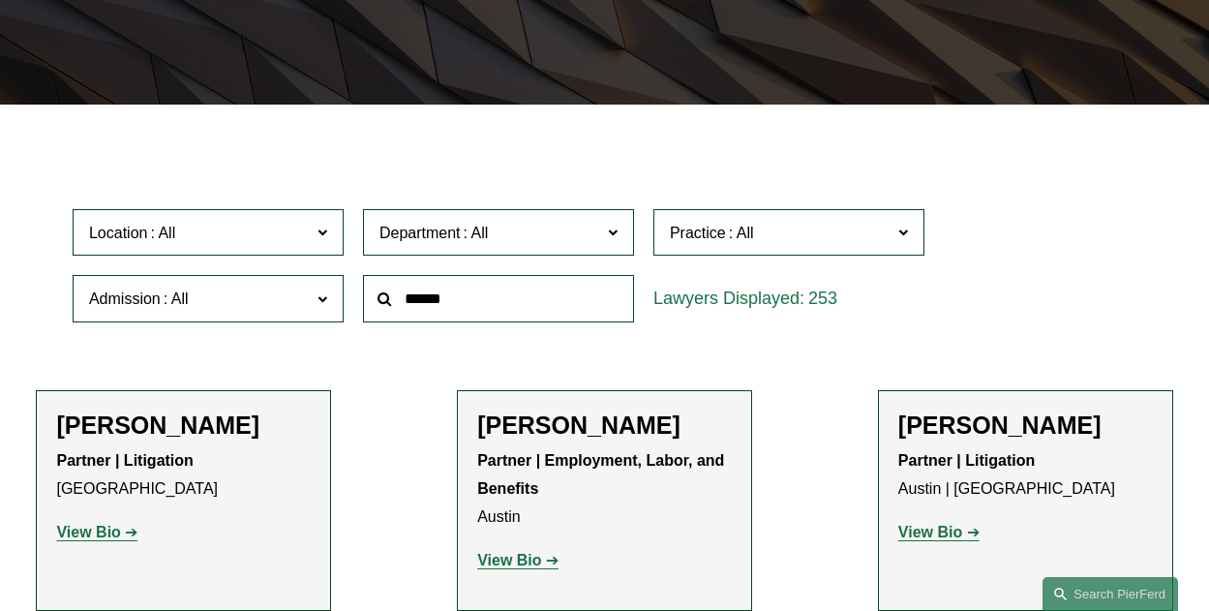
click at [314, 242] on label "Location" at bounding box center [208, 232] width 271 height 47
click at [0, 0] on link "Palo Alto" at bounding box center [0, 0] width 0 height 0
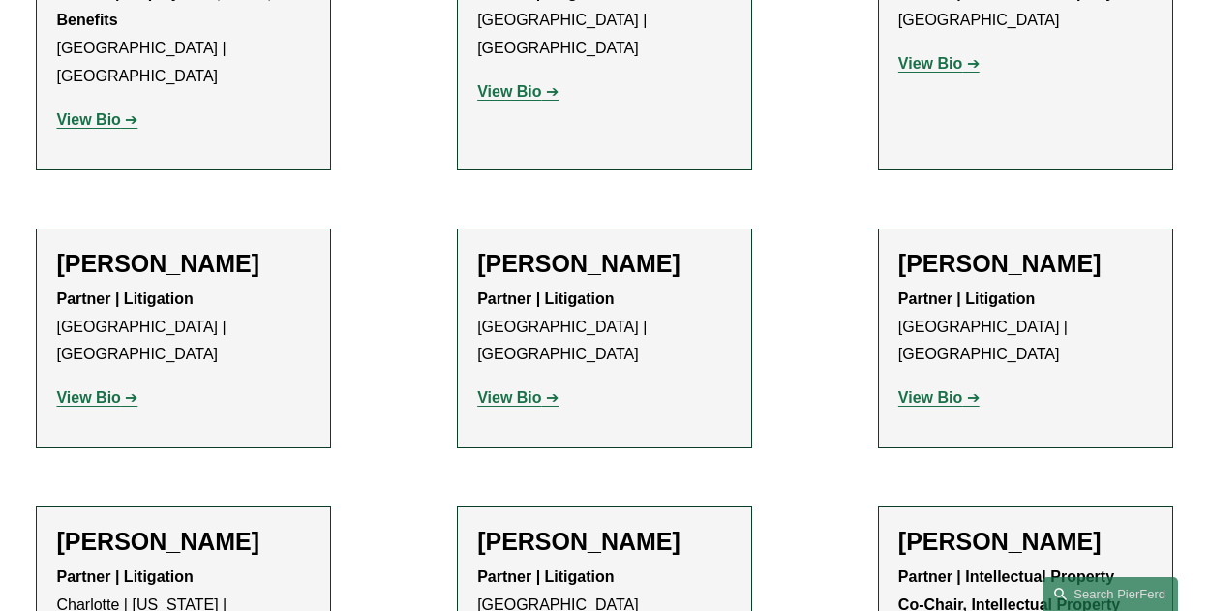
scroll to position [580, 0]
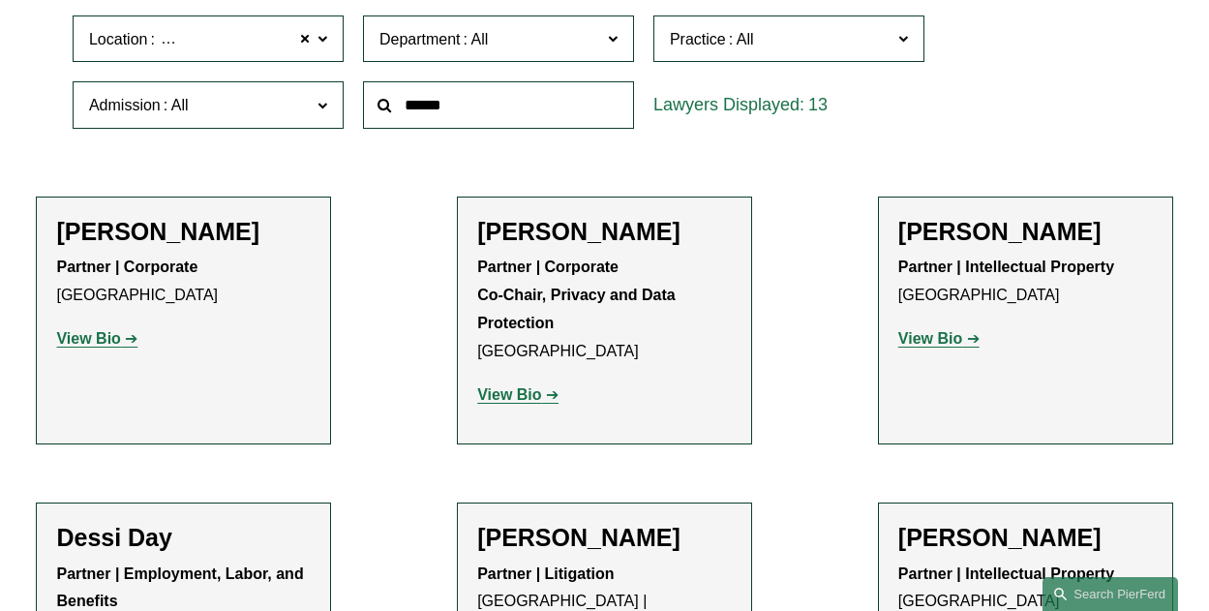
click at [122, 339] on link "View Bio" at bounding box center [96, 338] width 81 height 16
click at [309, 50] on span at bounding box center [305, 38] width 12 height 25
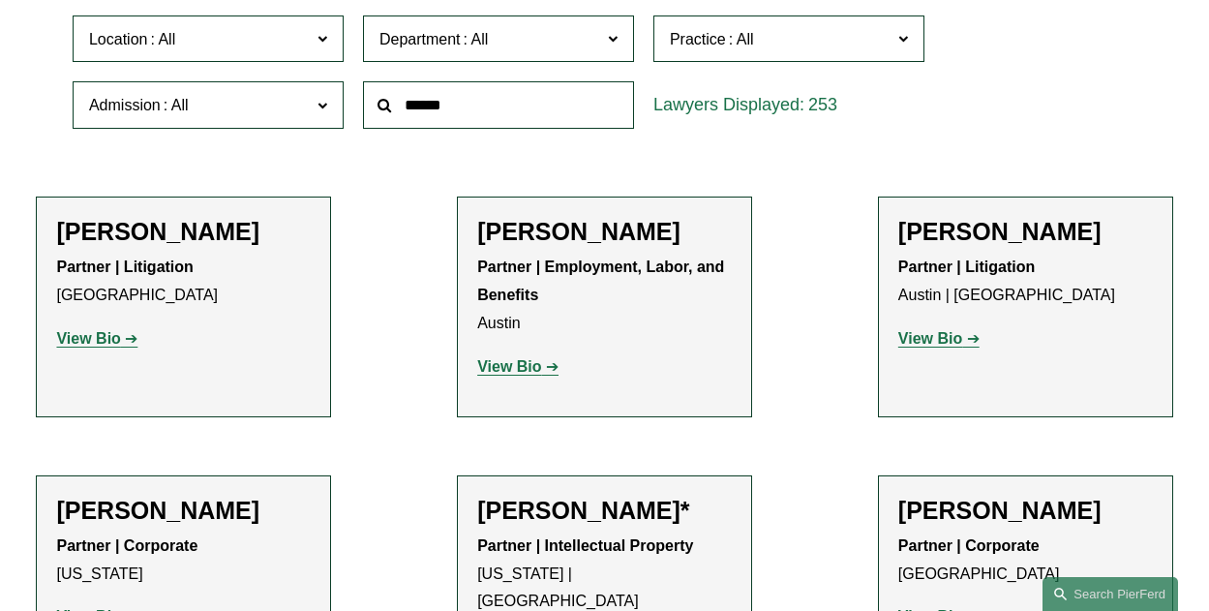
click at [318, 43] on span at bounding box center [322, 37] width 10 height 25
click at [0, 0] on link "Chicago" at bounding box center [0, 0] width 0 height 0
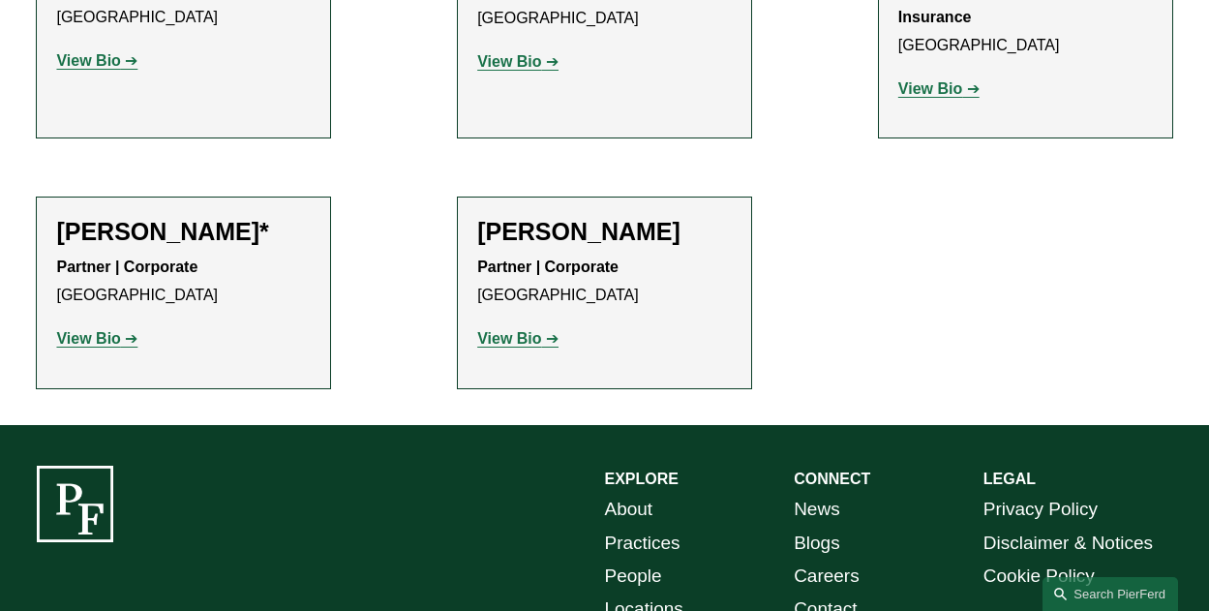
scroll to position [1838, 0]
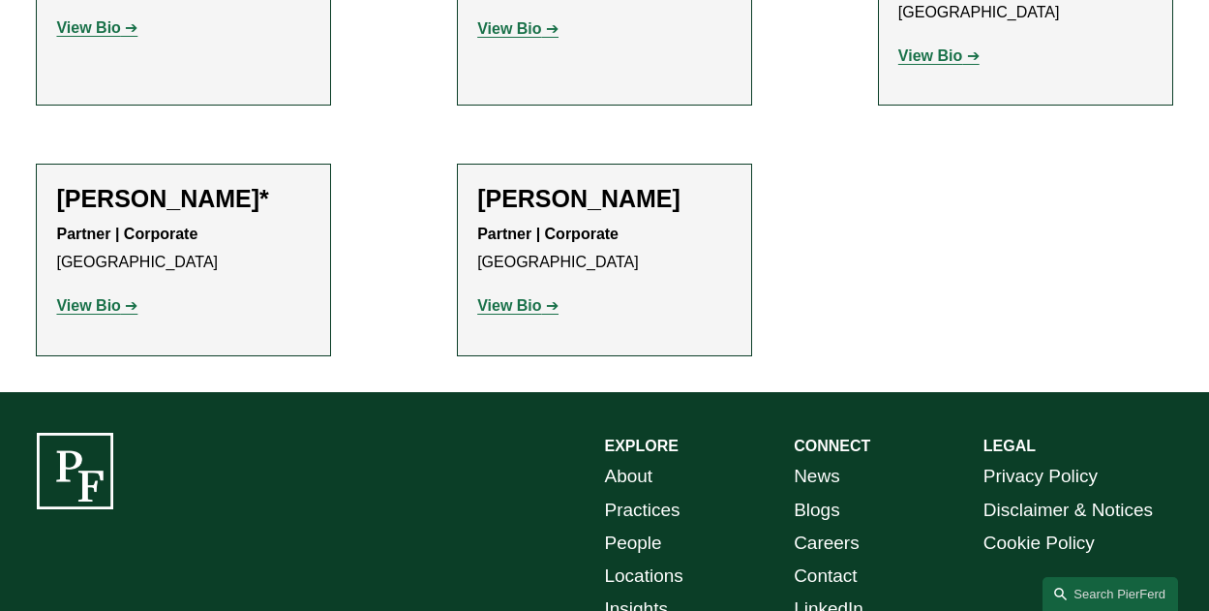
click at [519, 297] on strong "View Bio" at bounding box center [509, 305] width 64 height 16
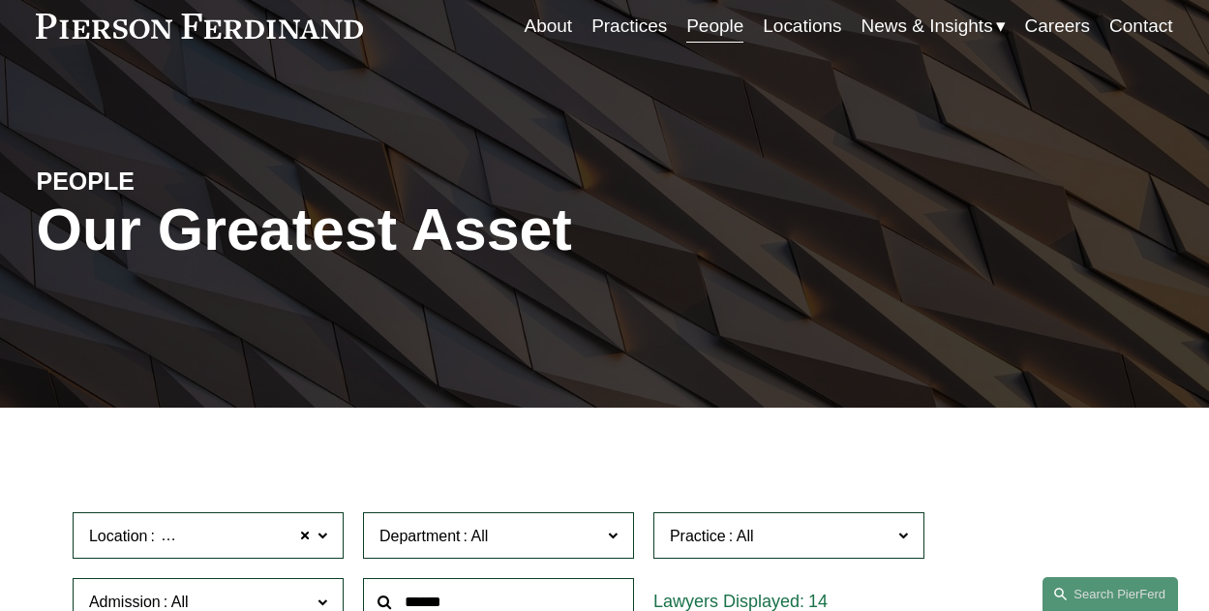
scroll to position [0, 0]
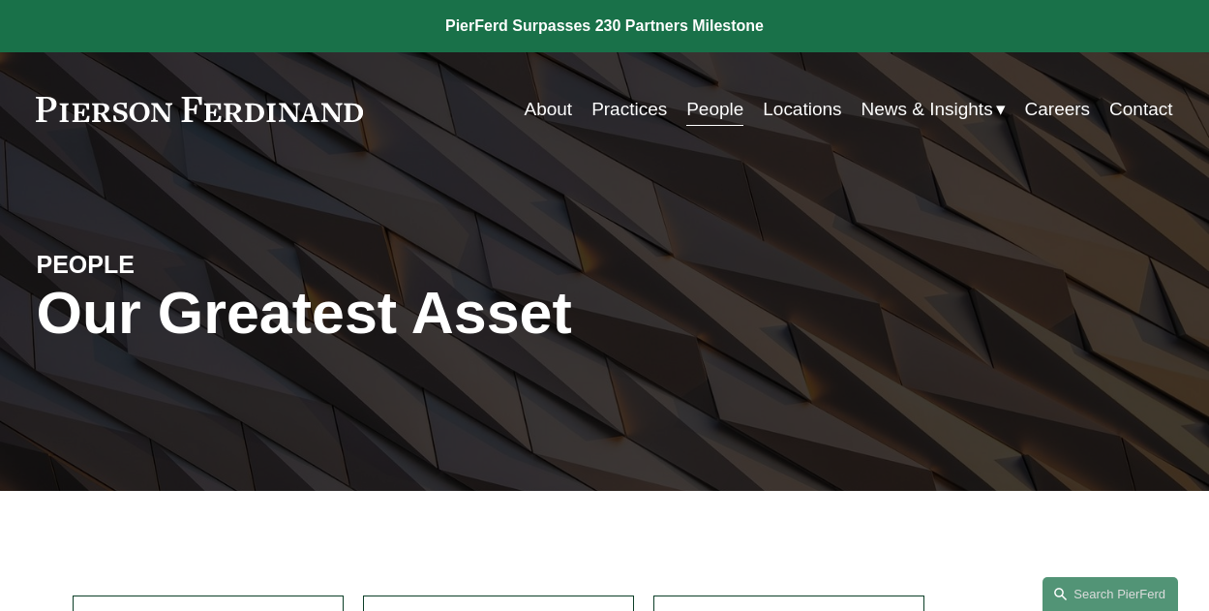
click at [538, 109] on link "About" at bounding box center [549, 109] width 48 height 37
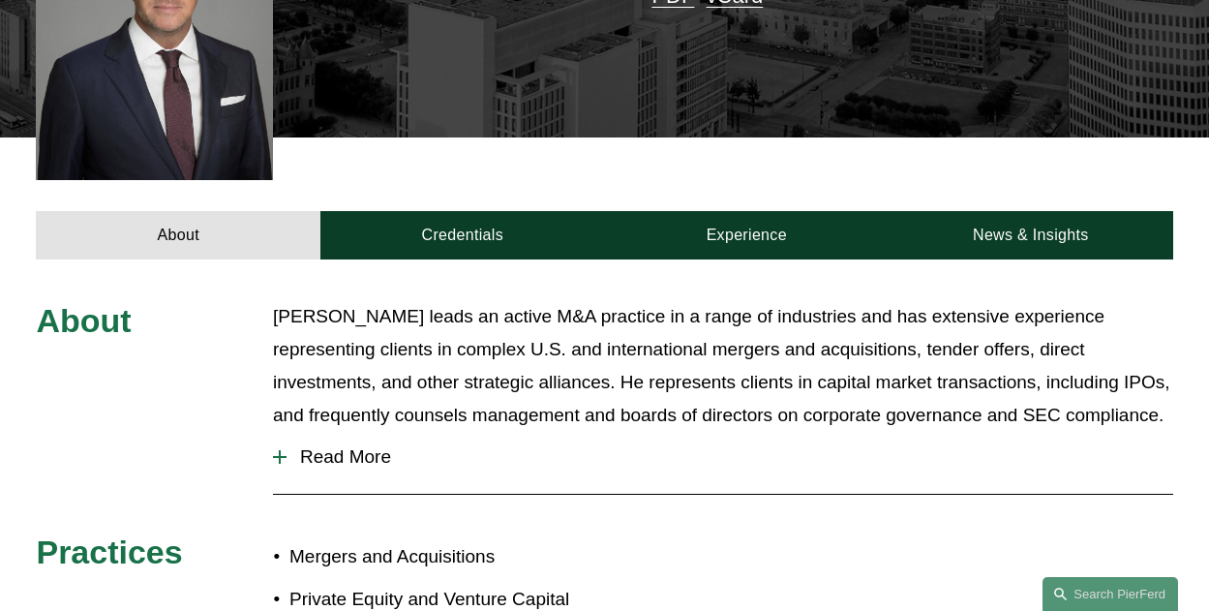
scroll to position [677, 0]
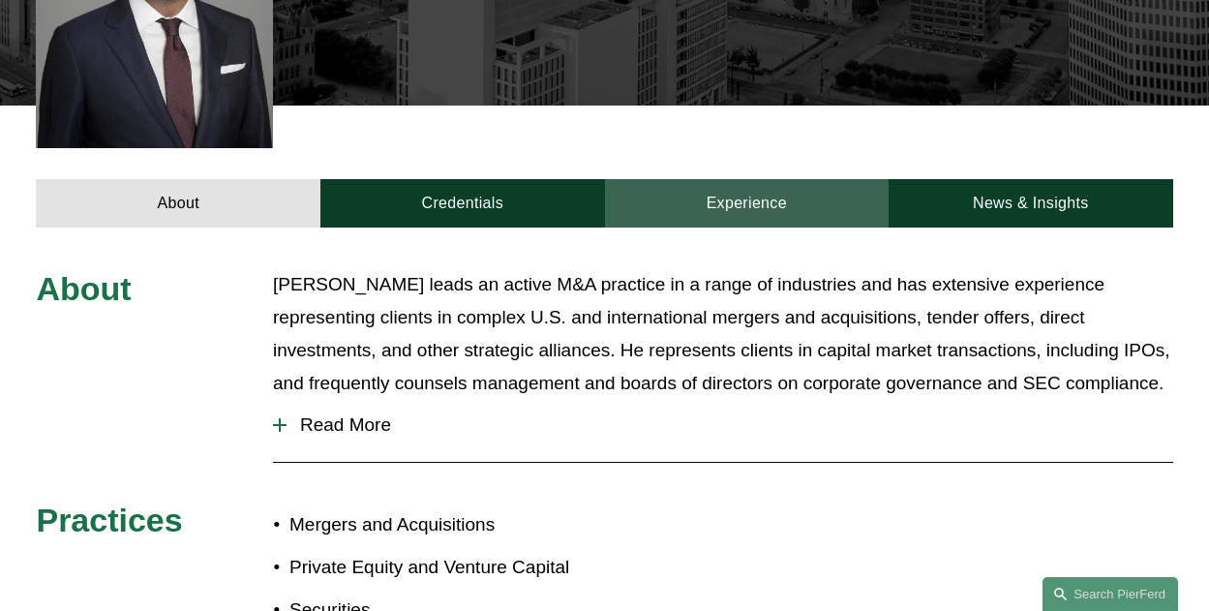
click at [757, 179] on link "Experience" at bounding box center [747, 203] width 285 height 48
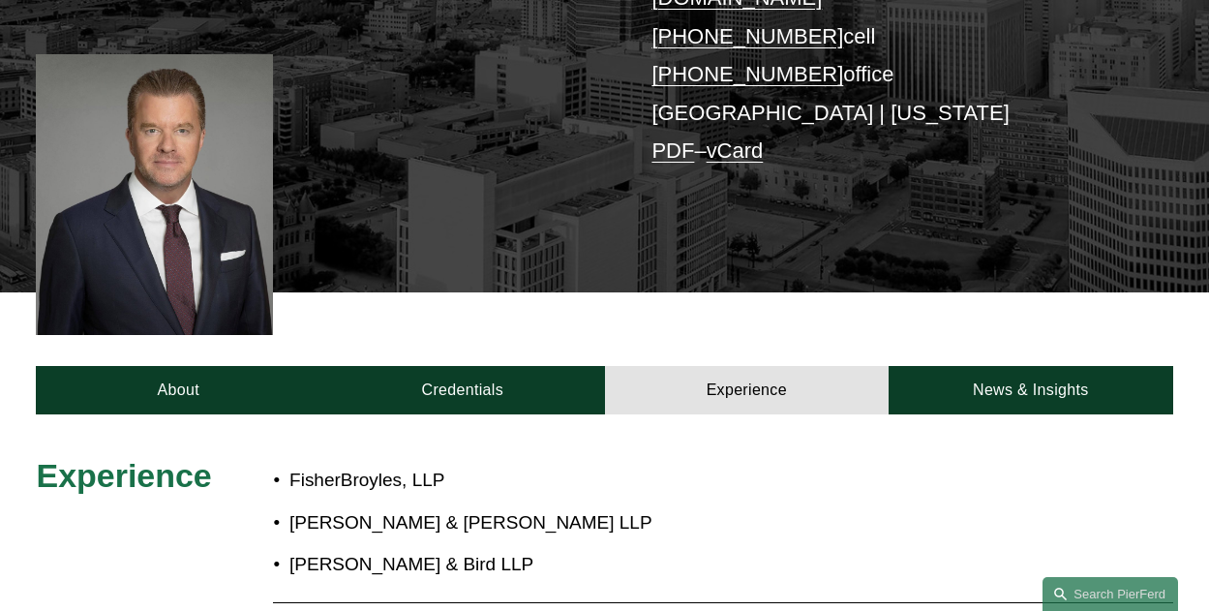
scroll to position [387, 0]
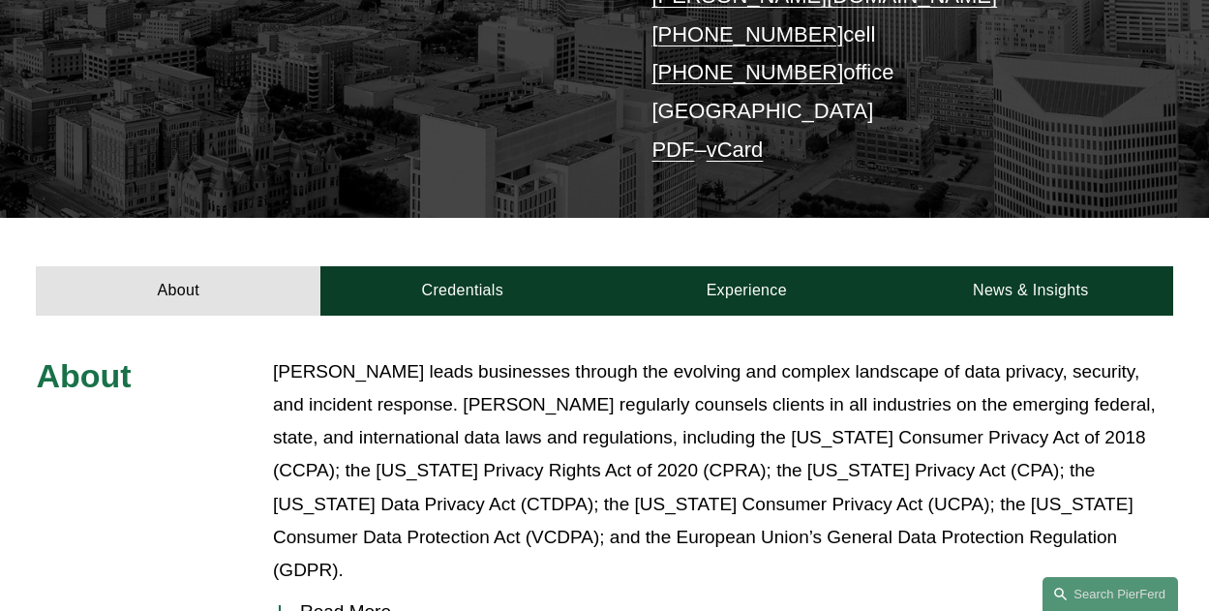
scroll to position [484, 0]
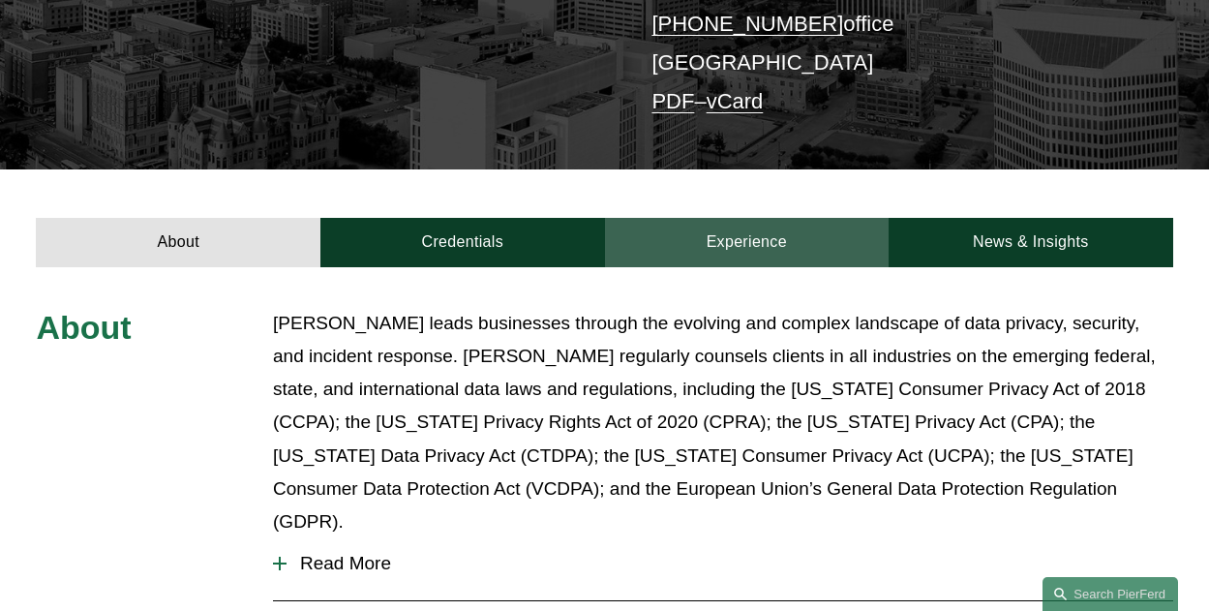
click at [765, 218] on link "Experience" at bounding box center [747, 242] width 285 height 48
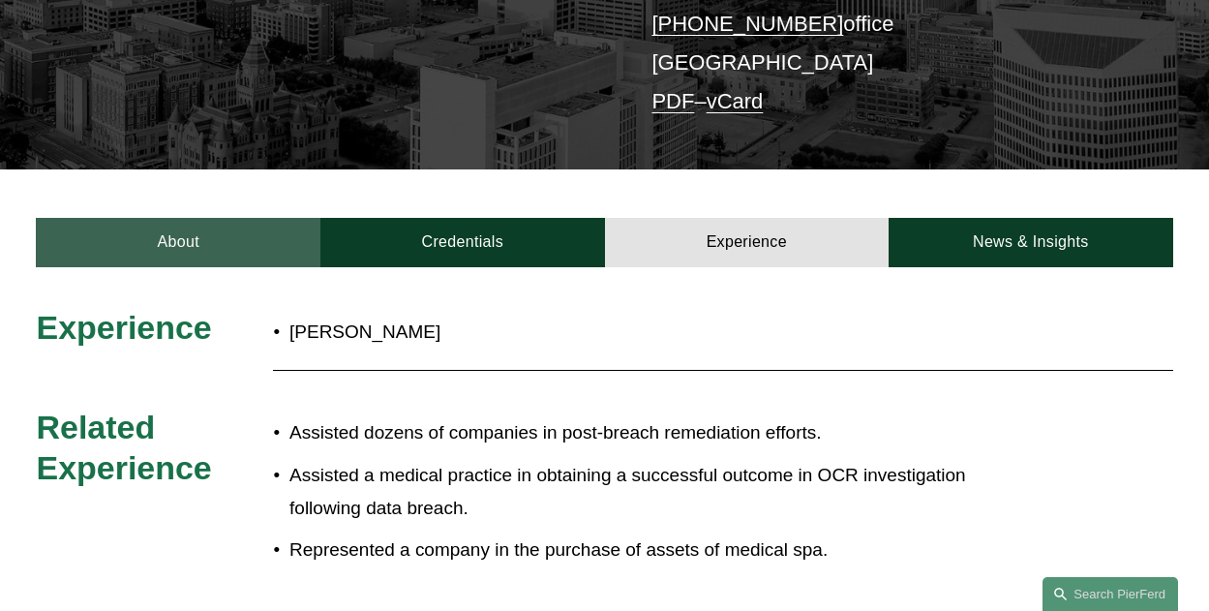
click at [147, 218] on link "About" at bounding box center [178, 242] width 285 height 48
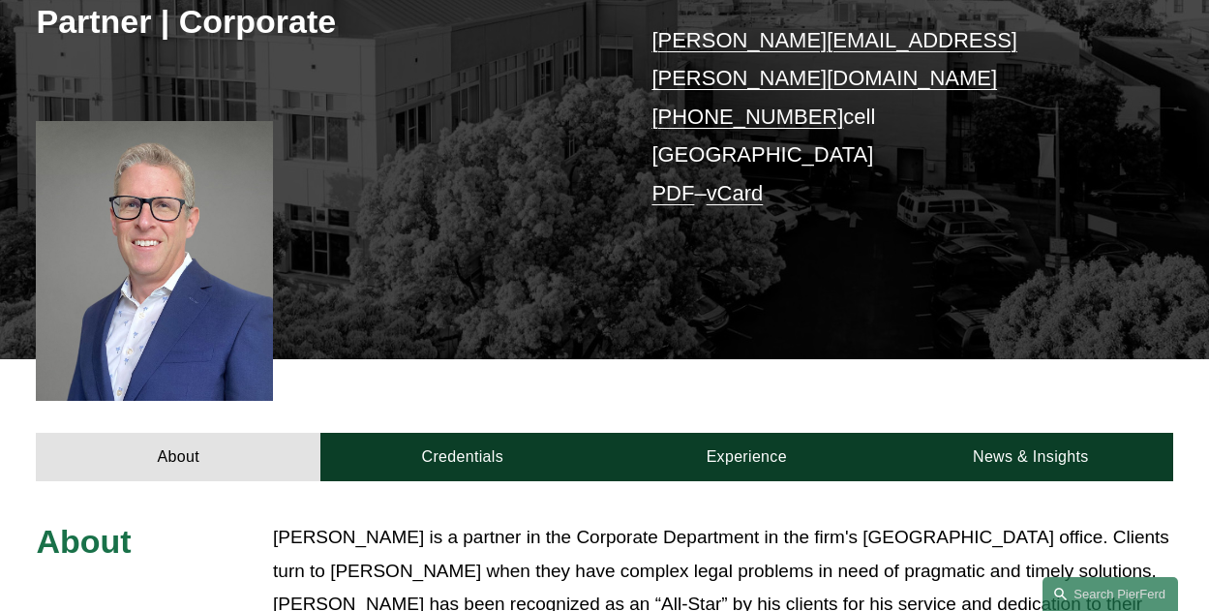
scroll to position [387, 0]
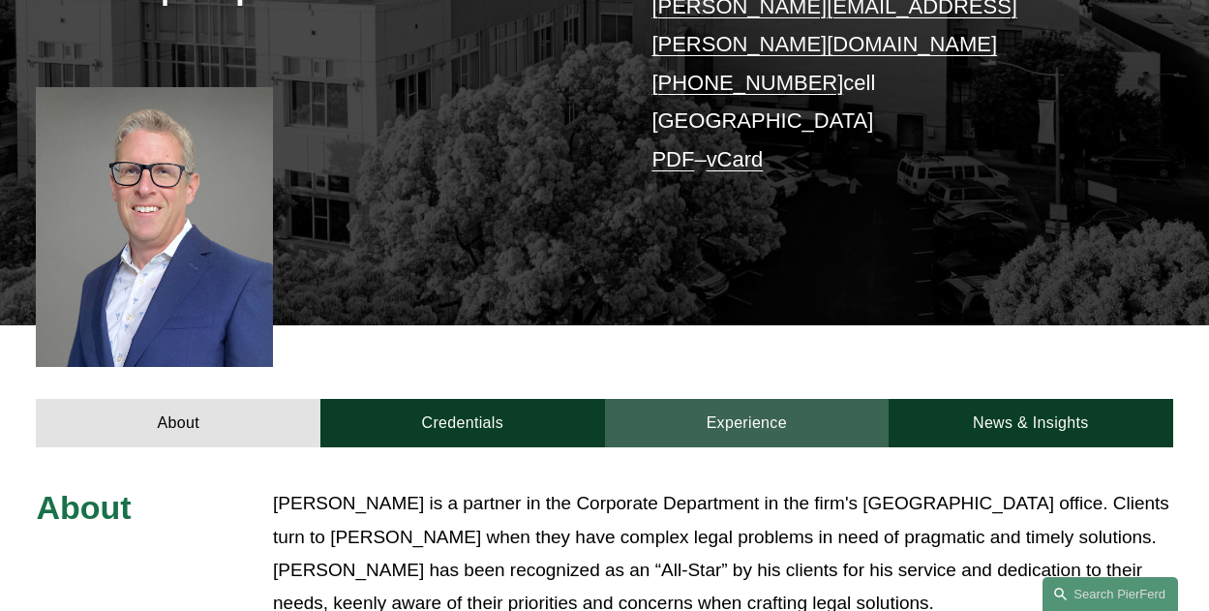
click at [735, 399] on link "Experience" at bounding box center [747, 423] width 285 height 48
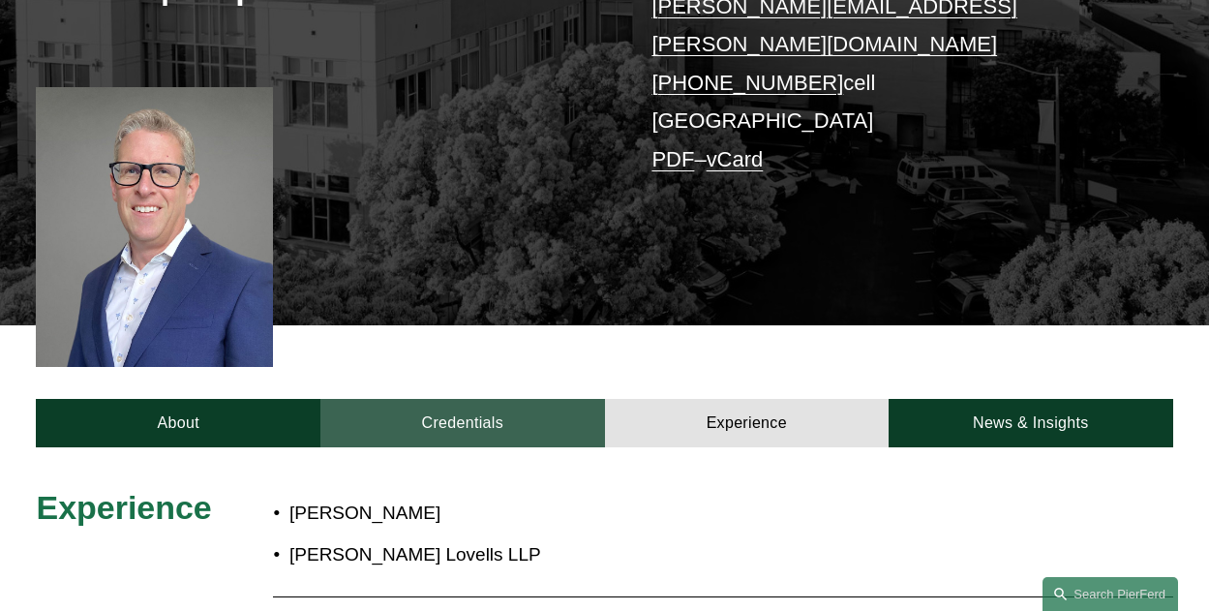
click at [478, 399] on link "Credentials" at bounding box center [462, 423] width 285 height 48
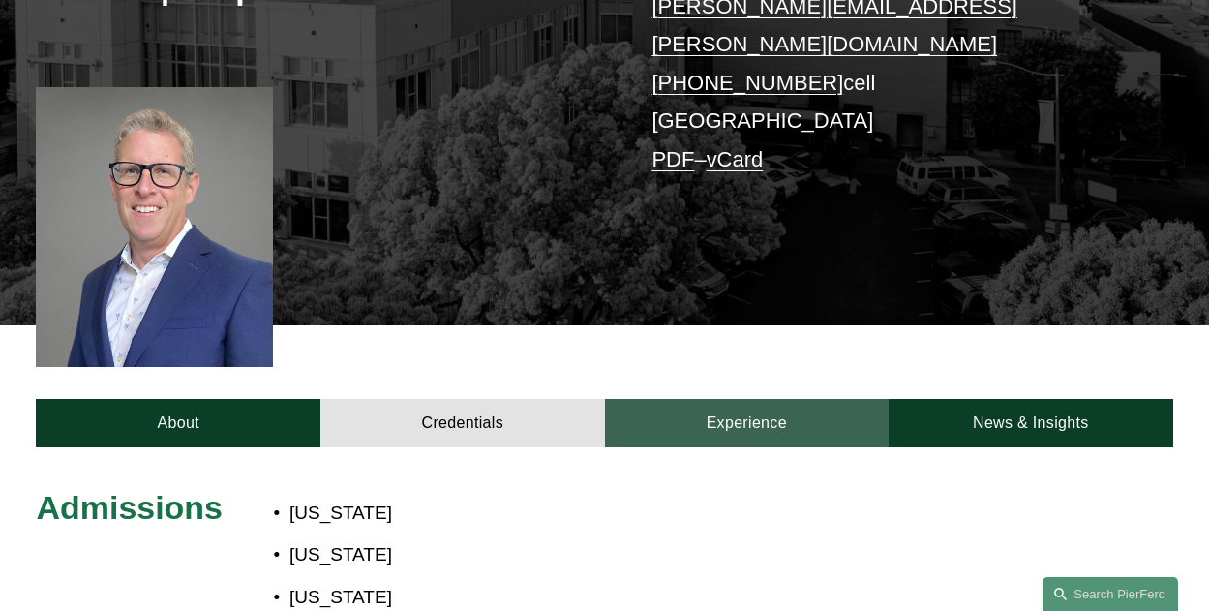
click at [710, 407] on link "Experience" at bounding box center [747, 423] width 285 height 48
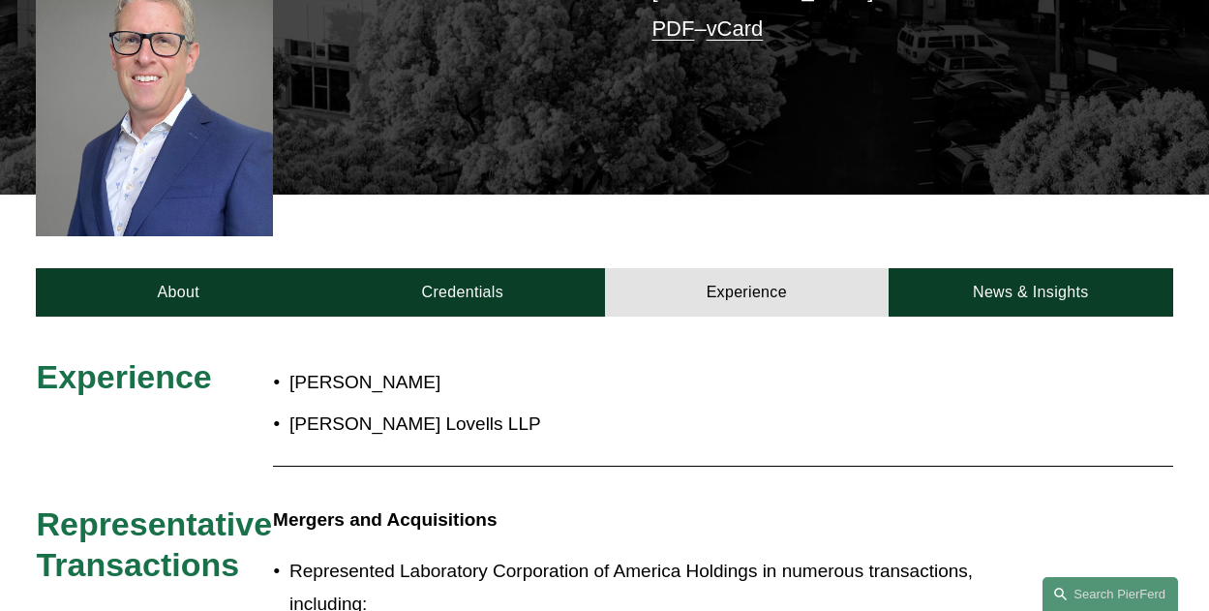
scroll to position [484, 0]
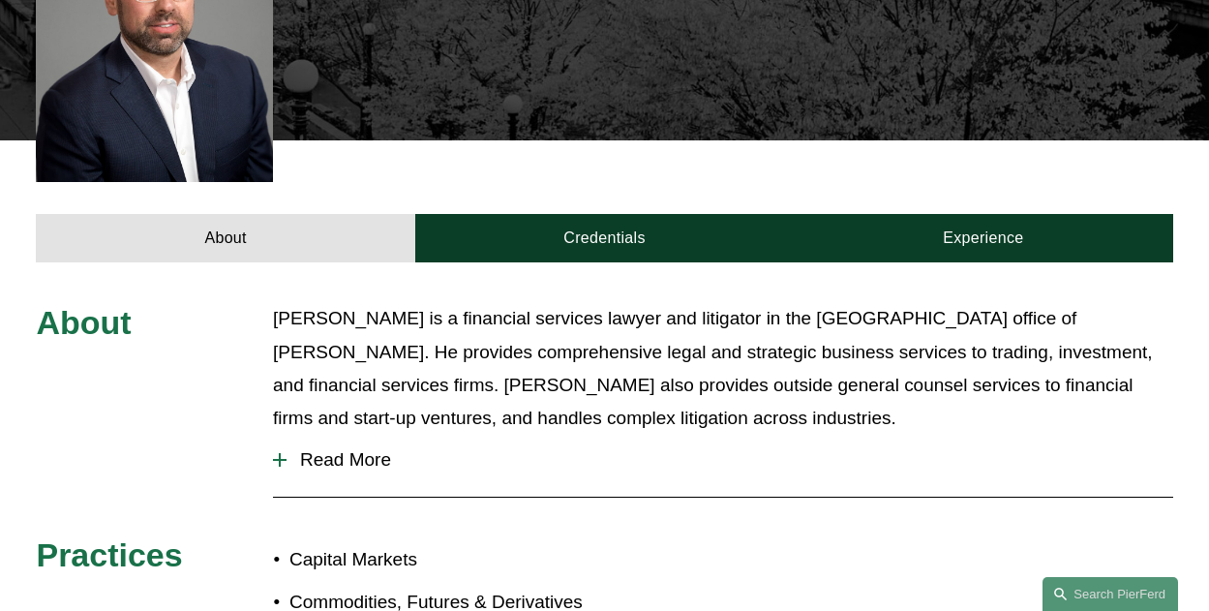
scroll to position [581, 0]
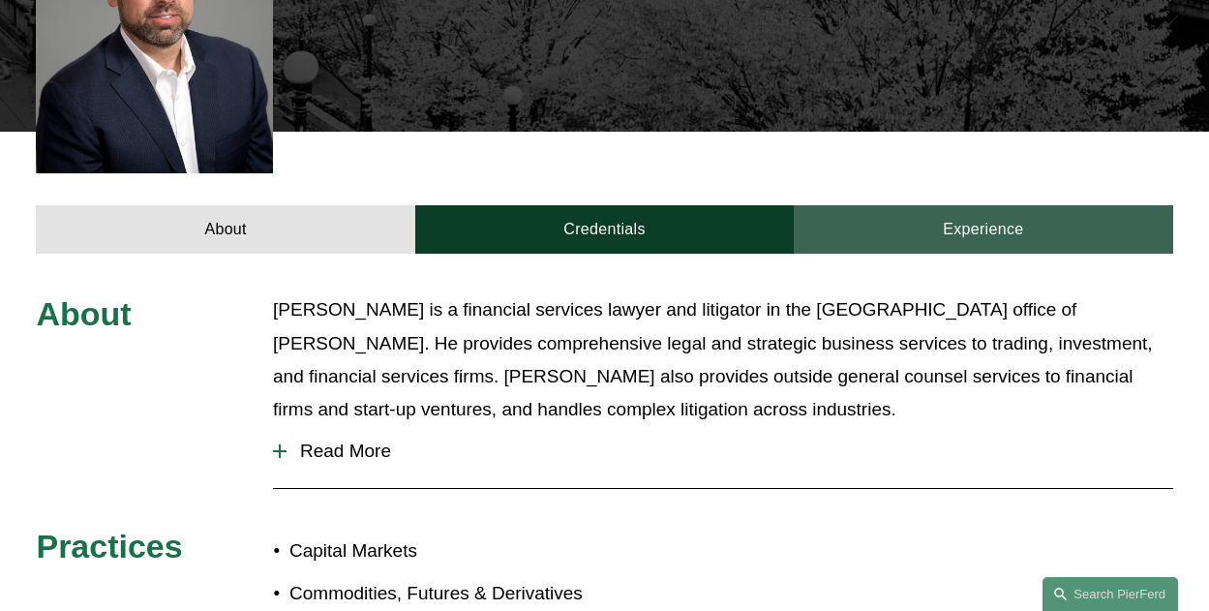
click at [1002, 205] on link "Experience" at bounding box center [983, 229] width 378 height 48
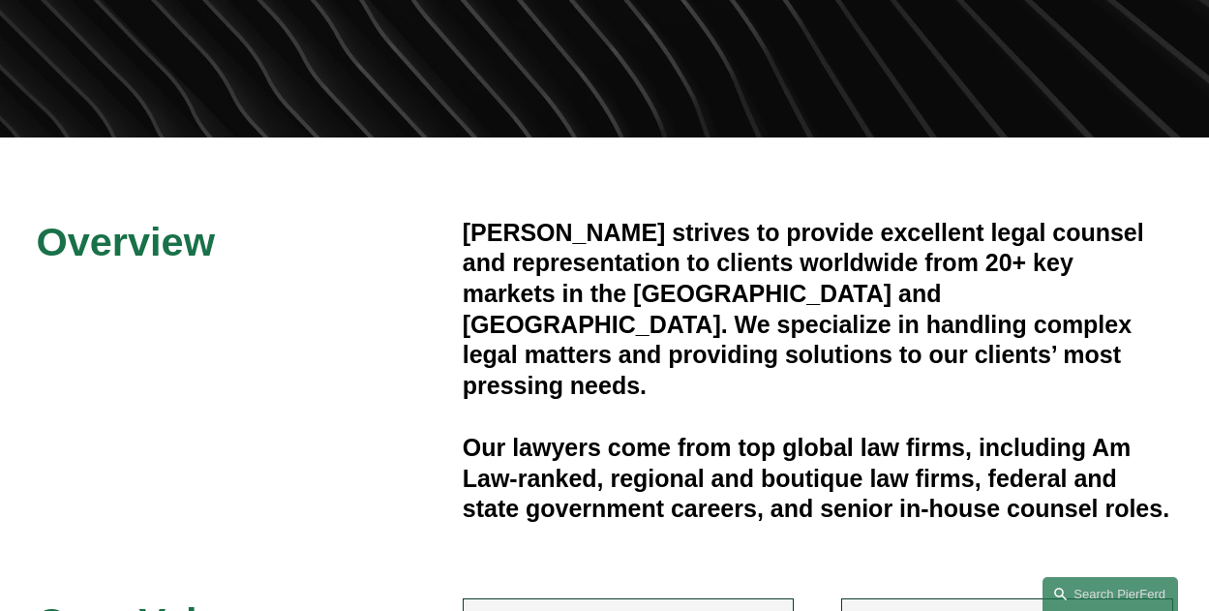
scroll to position [387, 0]
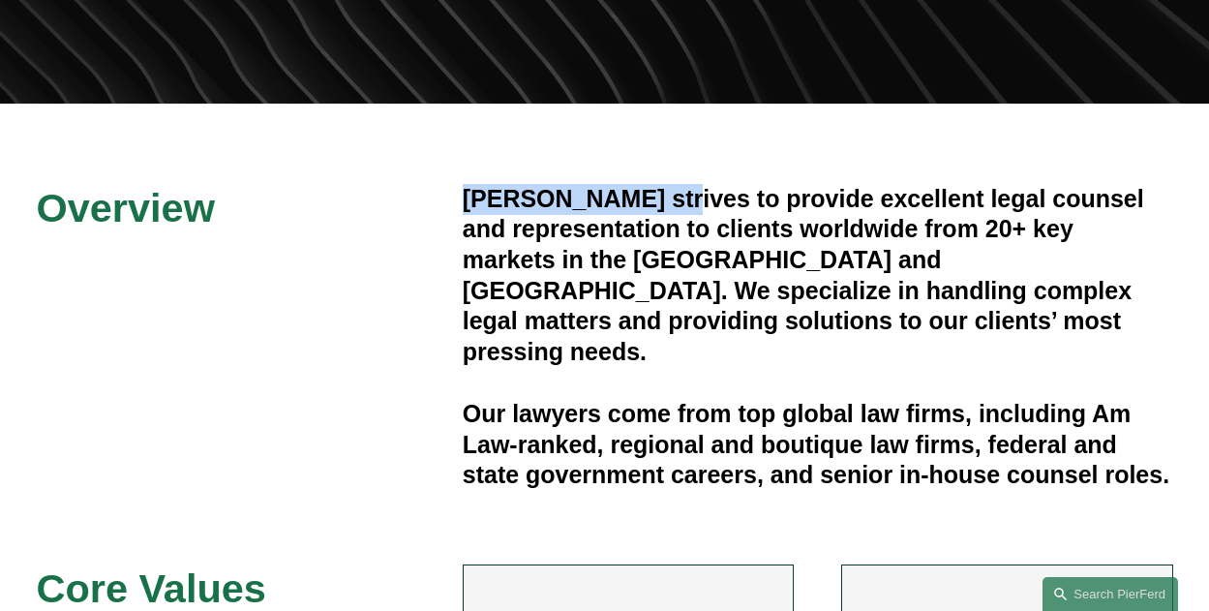
drag, startPoint x: 463, startPoint y: 201, endPoint x: 675, endPoint y: 207, distance: 212.0
click at [675, 207] on h4 "[PERSON_NAME] strives to provide excellent legal counsel and representation to …" at bounding box center [818, 276] width 710 height 184
copy h4 "[PERSON_NAME]"
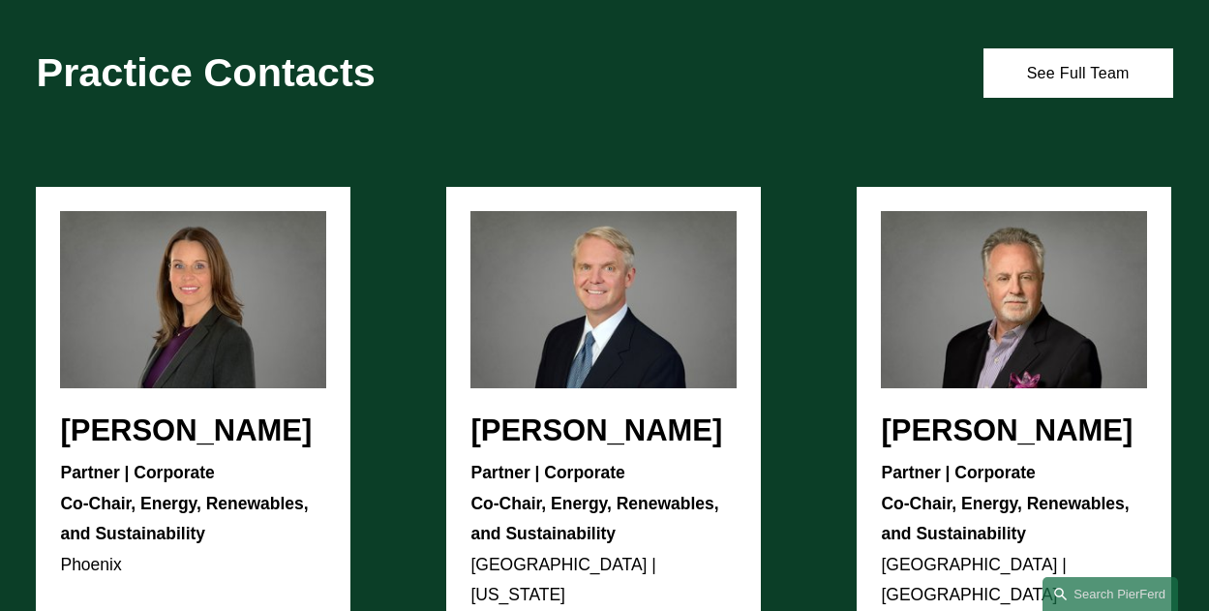
scroll to position [3774, 0]
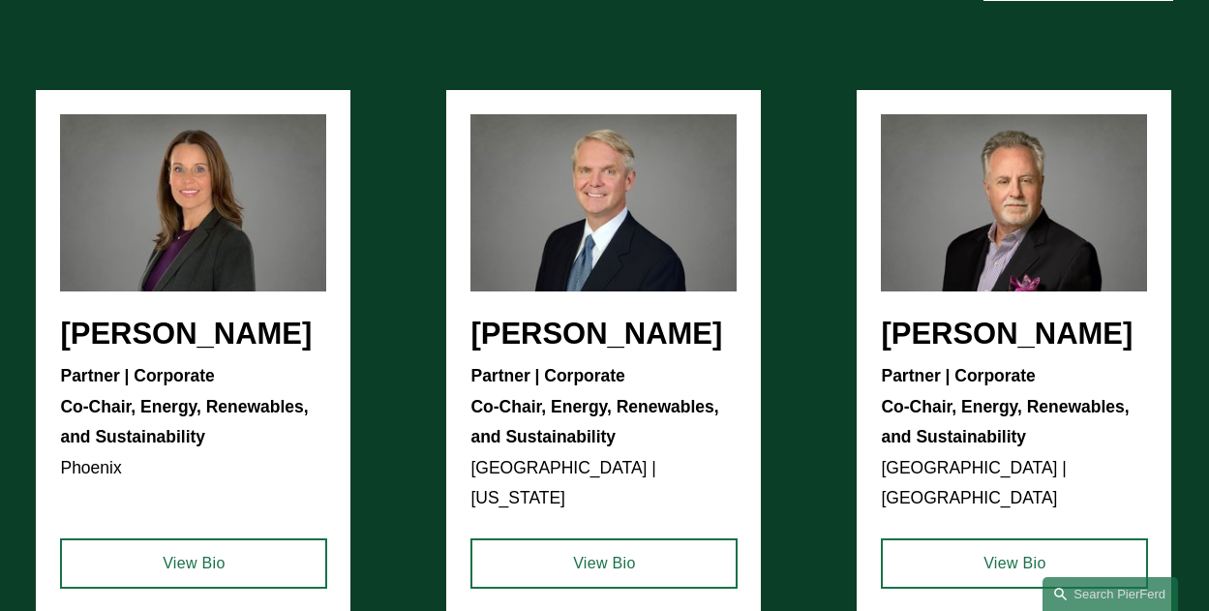
click at [819, 350] on ul "[PERSON_NAME] Partner | Corporate Co-Chair, Energy, Renewables, and Sustainabil…" at bounding box center [604, 351] width 1136 height 523
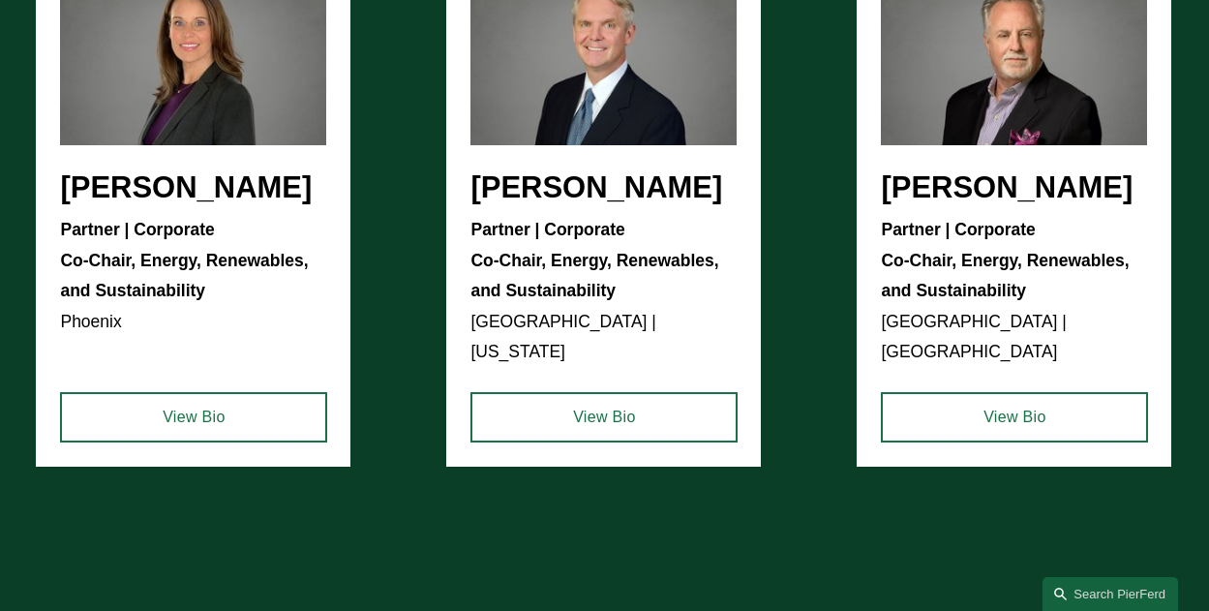
scroll to position [3968, 0]
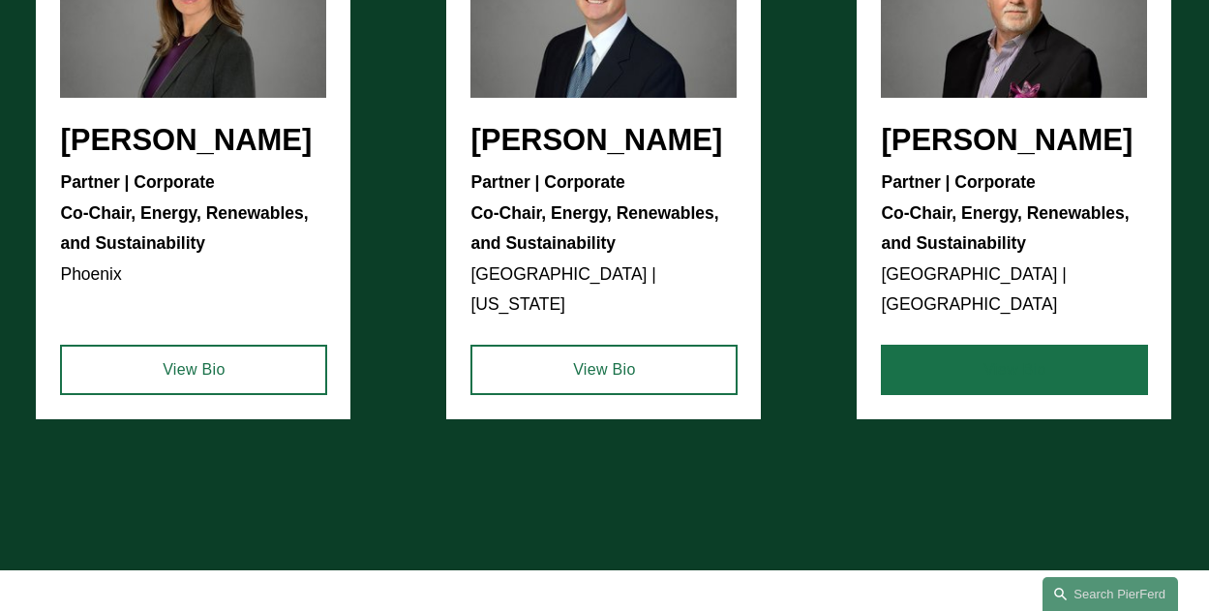
click at [1006, 353] on link "View Bio" at bounding box center [1014, 370] width 267 height 50
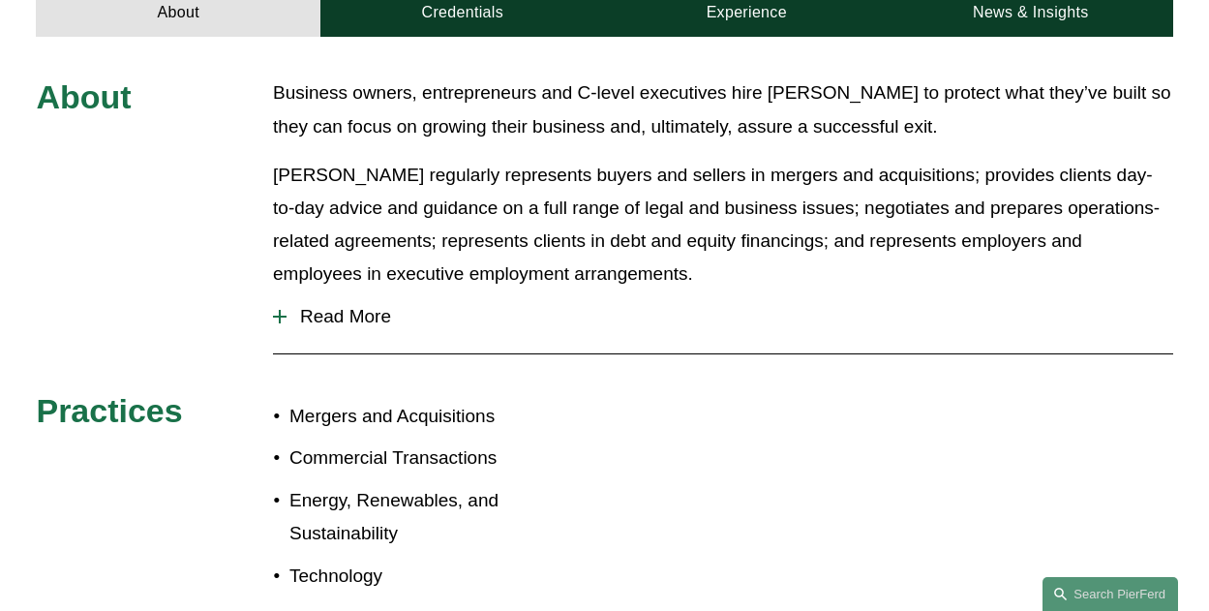
scroll to position [774, 0]
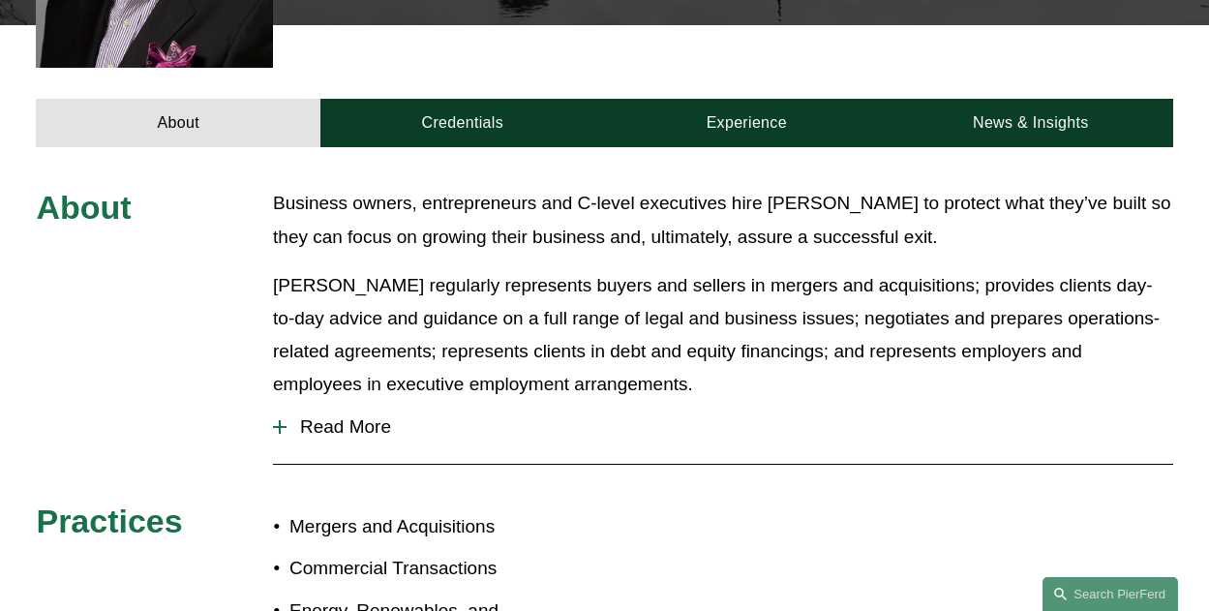
click at [306, 416] on span "Read More" at bounding box center [728, 426] width 885 height 21
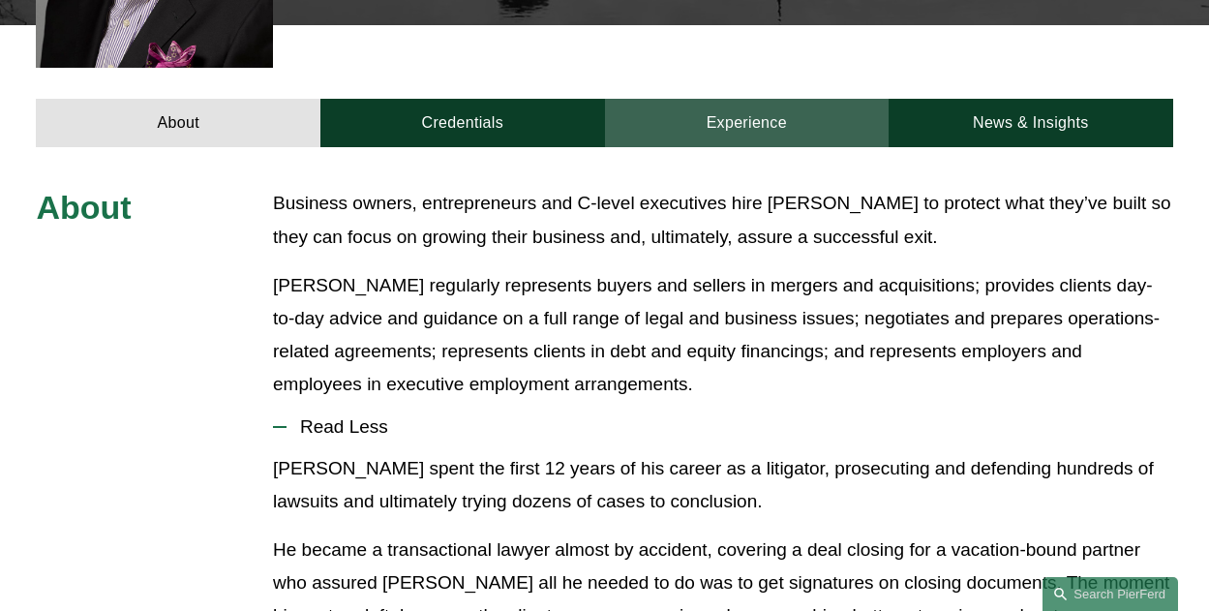
click at [729, 99] on link "Experience" at bounding box center [747, 123] width 285 height 48
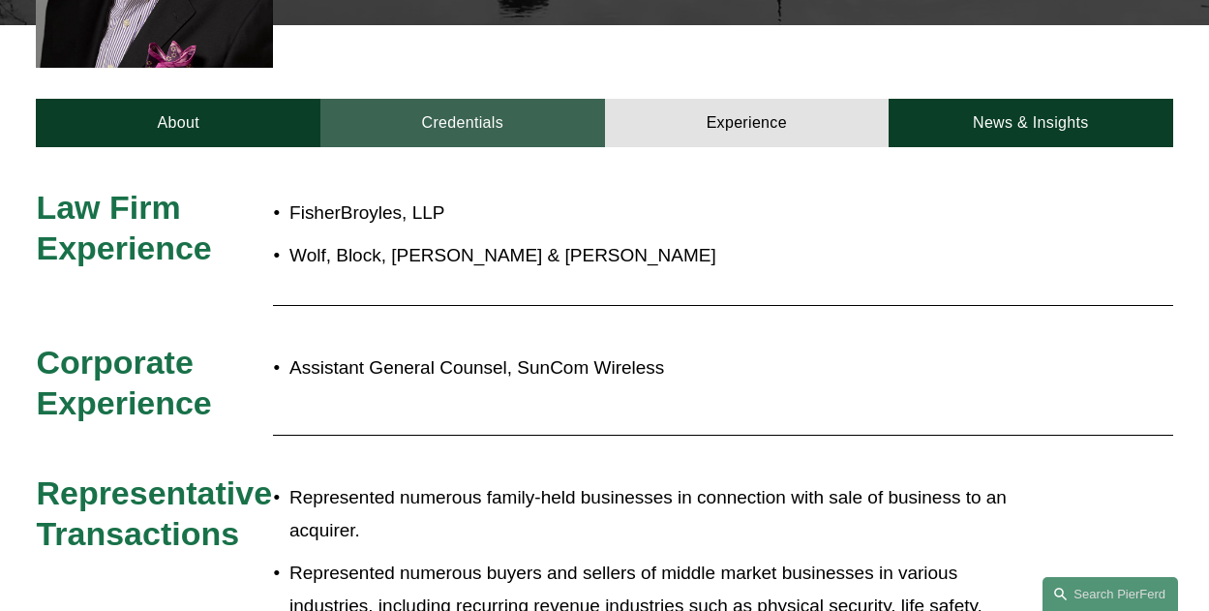
click at [522, 99] on link "Credentials" at bounding box center [462, 123] width 285 height 48
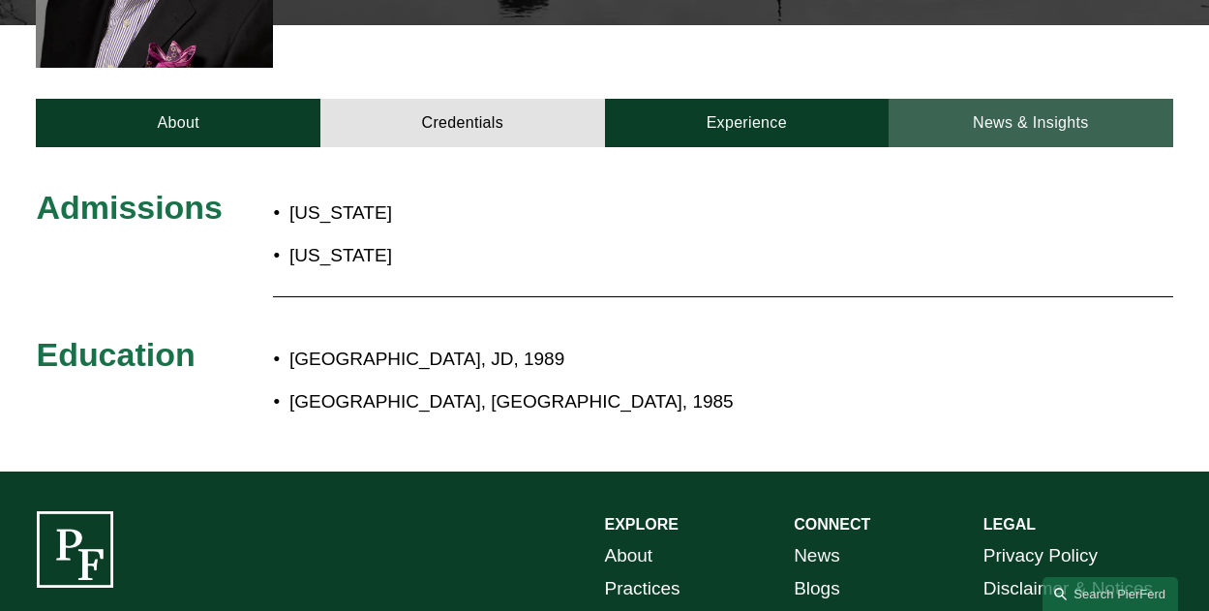
click at [1098, 110] on link "News & Insights" at bounding box center [1030, 123] width 285 height 48
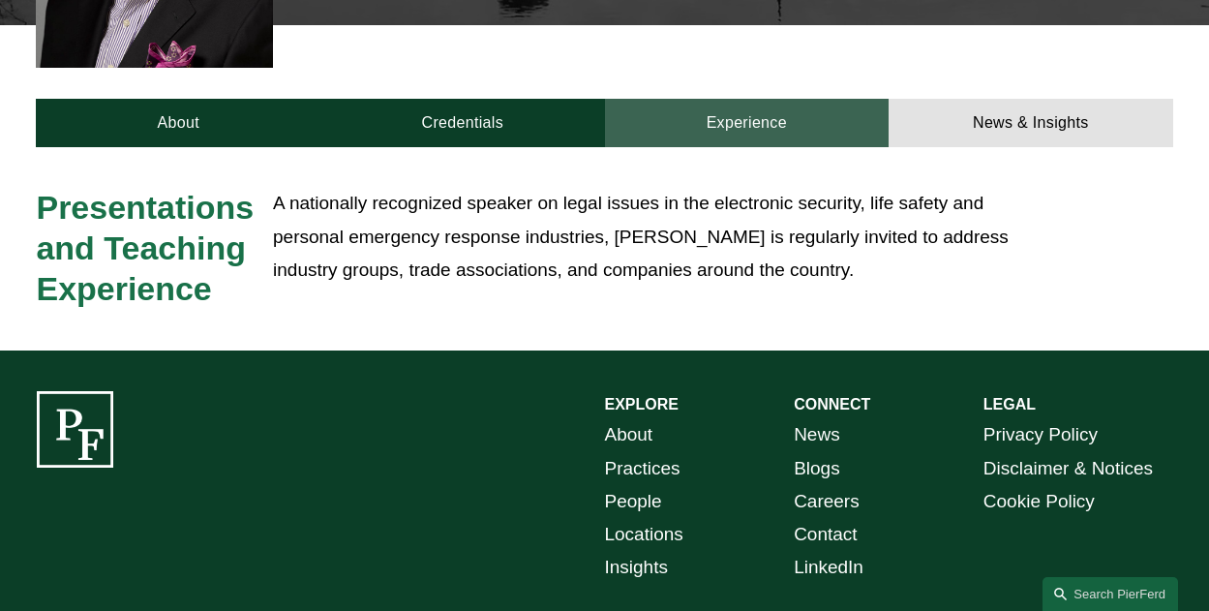
click at [766, 99] on link "Experience" at bounding box center [747, 123] width 285 height 48
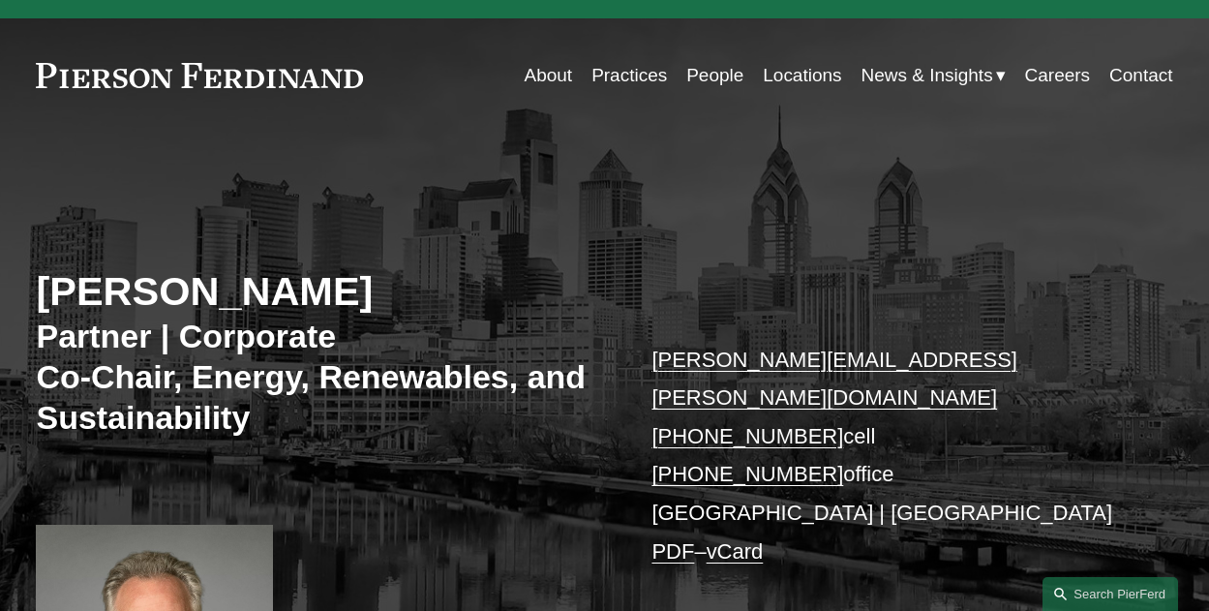
scroll to position [0, 0]
